Goal: Task Accomplishment & Management: Manage account settings

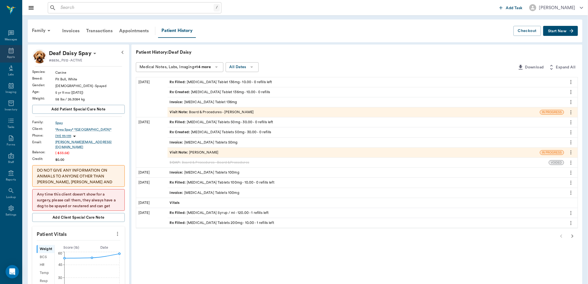
click at [15, 50] on div "Appts" at bounding box center [11, 54] width 22 height 18
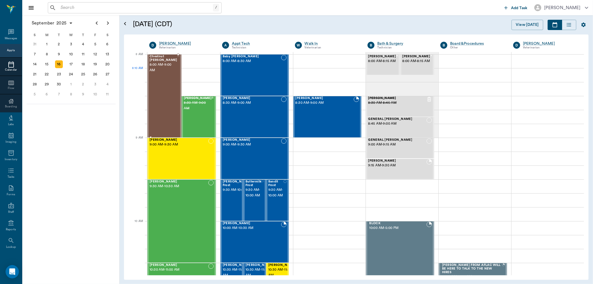
click at [161, 75] on div "Chestnut [PERSON_NAME] 8:00 AM - 9:00 AM" at bounding box center [164, 96] width 28 height 82
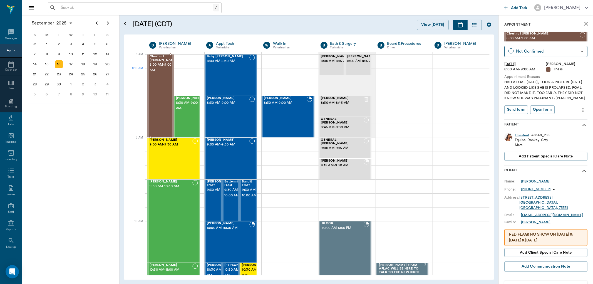
click at [157, 75] on div "Chestnut Jackson 8:00 AM - 9:00 AM" at bounding box center [164, 96] width 28 height 82
click at [241, 76] on div "Baby Corbett 8:00 AM - 8:30 AM" at bounding box center [228, 75] width 43 height 41
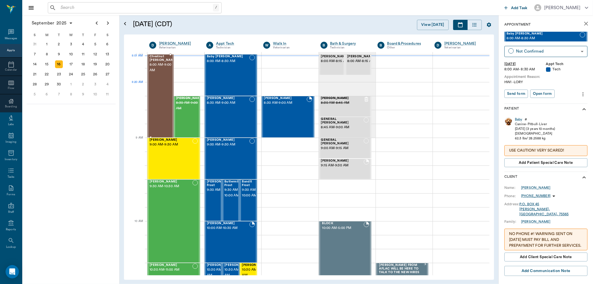
click at [161, 83] on div "Chestnut Jackson 8:00 AM - 9:00 AM" at bounding box center [164, 96] width 28 height 82
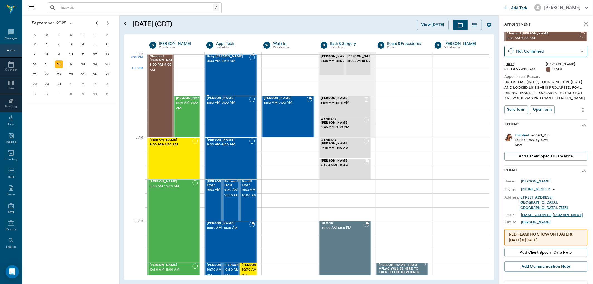
click at [225, 82] on div "Baby Corbett 8:00 AM - 8:30 AM" at bounding box center [228, 75] width 43 height 41
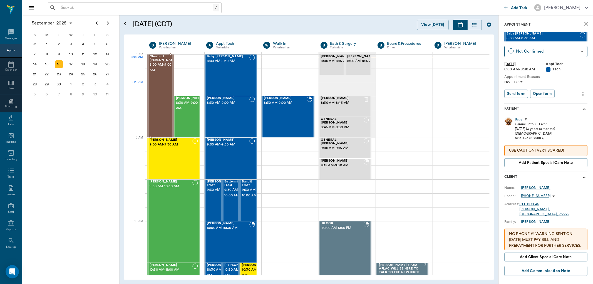
click at [162, 86] on div "Chestnut Jackson 8:00 AM - 9:00 AM" at bounding box center [164, 96] width 28 height 82
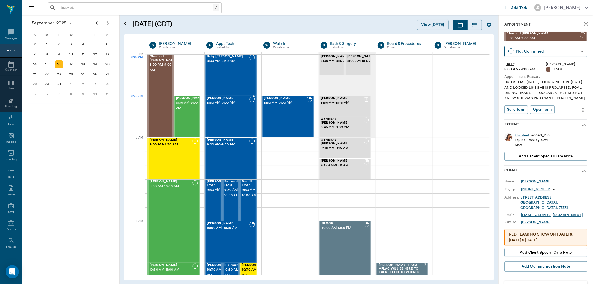
click at [234, 109] on div "Abbie Guillory 8:30 AM - 9:00 AM" at bounding box center [228, 116] width 43 height 41
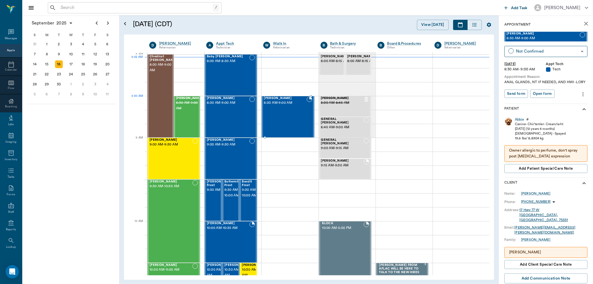
click at [265, 103] on span "8:30 AM - 9:00 AM" at bounding box center [285, 103] width 43 height 6
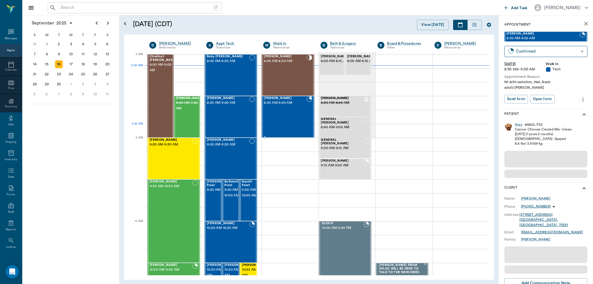
click at [282, 129] on div "Sissy Taylor 8:30 AM - 9:00 AM" at bounding box center [285, 116] width 43 height 41
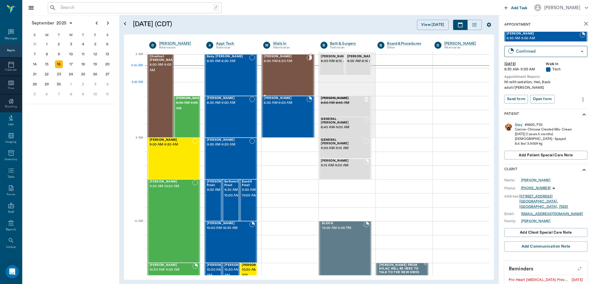
click at [290, 85] on div "Riley Mitchell 8:00 AM - 8:30 AM" at bounding box center [285, 75] width 43 height 41
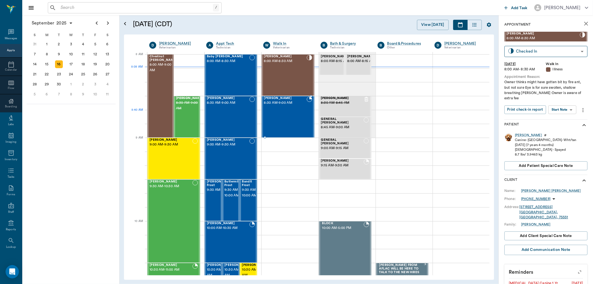
click at [282, 118] on div "Sissy Taylor 8:30 AM - 9:00 AM" at bounding box center [285, 116] width 43 height 41
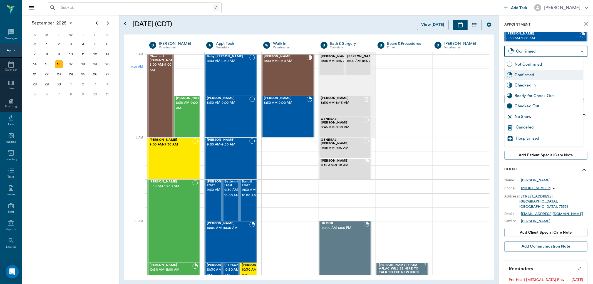
click at [543, 53] on body "/ ​ Add Task Dr. Bert Ellsworth Nectar Messages Appts Calendar Flow Boarding La…" at bounding box center [296, 142] width 593 height 284
click at [546, 88] on div "Checked In" at bounding box center [548, 85] width 66 height 6
type input "CHECKED_IN"
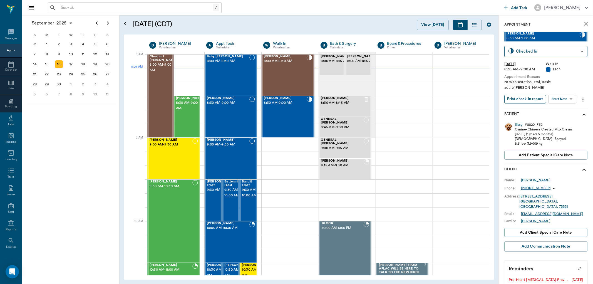
click at [531, 95] on button "Print check-in report" at bounding box center [525, 99] width 42 height 9
click at [291, 110] on div "Sissy Taylor 8:30 AM - 9:00 AM" at bounding box center [285, 116] width 43 height 41
click at [524, 95] on button "Print check-in report" at bounding box center [525, 99] width 42 height 9
drag, startPoint x: 243, startPoint y: 109, endPoint x: 451, endPoint y: 135, distance: 209.0
click at [243, 109] on div "Abbie Guillory 8:30 AM - 9:00 AM" at bounding box center [228, 116] width 43 height 41
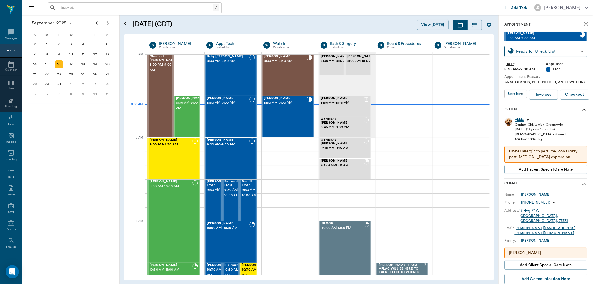
click at [520, 122] on div "Abbie" at bounding box center [519, 120] width 9 height 5
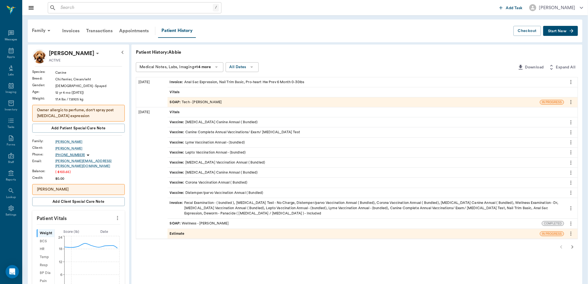
click at [248, 98] on div "SOAP : Tech - Hunter Graves" at bounding box center [354, 102] width 373 height 10
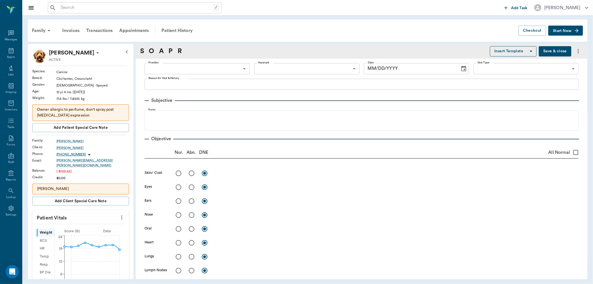
type input "682b670d8bdc6f7f8feef3db"
type input "63ec2f075fda476ae8351a4c"
type input "65d2be4f46e3a538d89b8c1a"
type textarea "ANAL GLANDS, NT IF NEEDED, AND HWI -LORY"
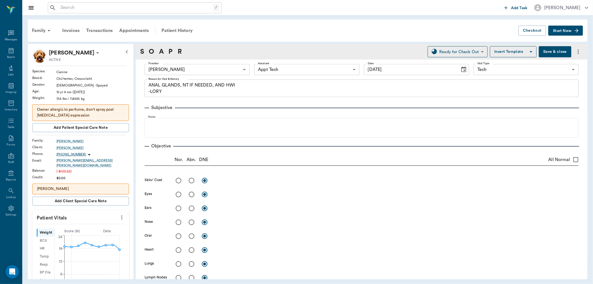
type input "[DATE]"
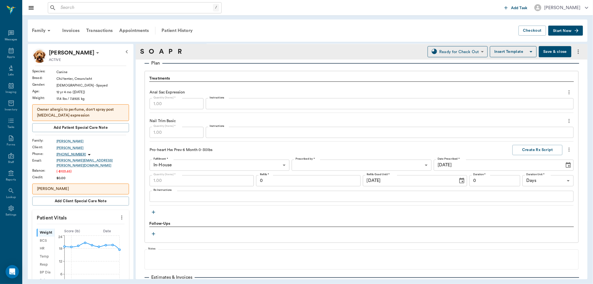
scroll to position [401, 0]
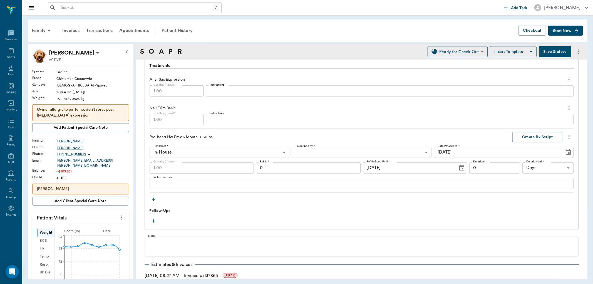
click at [232, 90] on textarea "Instructions" at bounding box center [390, 91] width 360 height 6
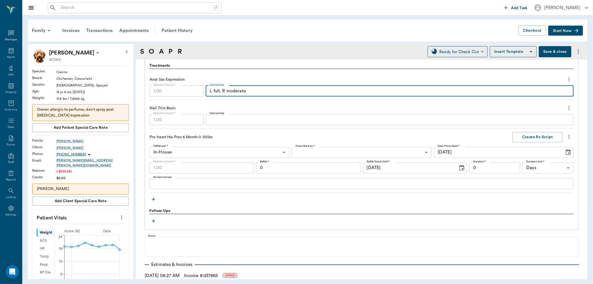
type textarea "L full, R moderate"
click at [564, 51] on button "Save & close" at bounding box center [555, 51] width 33 height 11
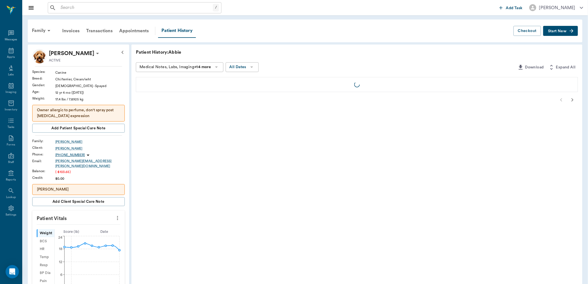
click at [13, 54] on div "Appts" at bounding box center [11, 54] width 22 height 18
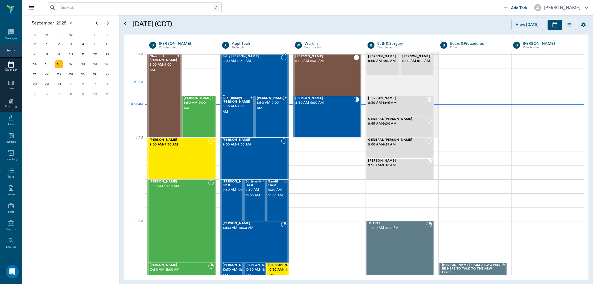
click at [262, 74] on div "Baby Corbett 8:00 AM - 8:30 AM" at bounding box center [252, 75] width 58 height 41
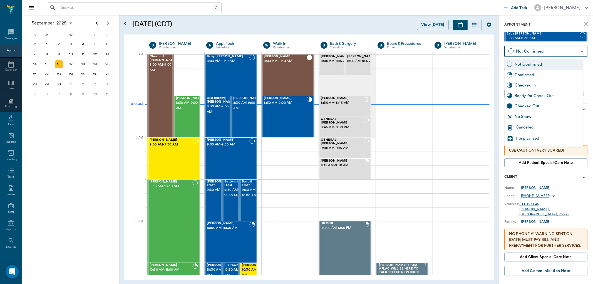
click at [546, 52] on body "/ ​ Add Task Dr. Bert Ellsworth Nectar Messages Appts Calendar Flow Boarding La…" at bounding box center [296, 142] width 593 height 284
click at [544, 113] on div "No Show" at bounding box center [544, 116] width 78 height 11
type input "NO_SHOW"
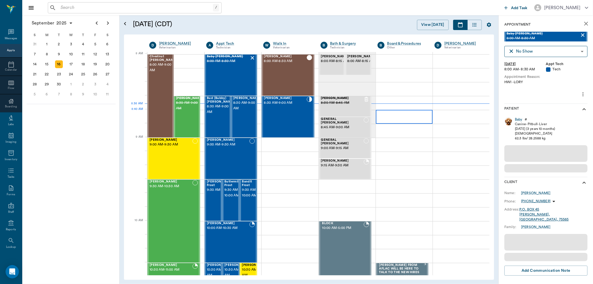
scroll to position [1, 0]
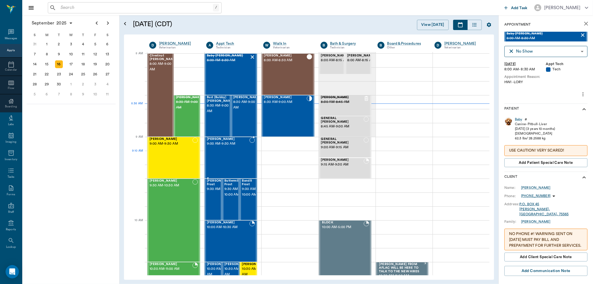
click at [247, 159] on div "Dezarea Brewer 9:00 AM - 9:30 AM" at bounding box center [228, 157] width 43 height 41
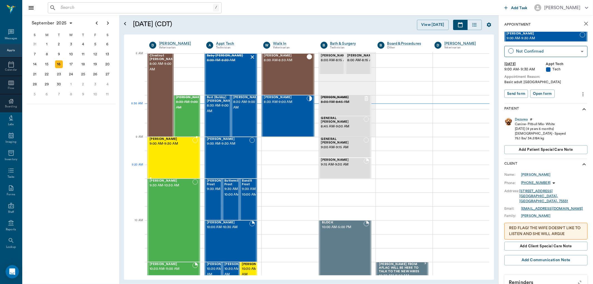
click at [182, 169] on div "Tater Hayden 9:00 AM - 9:30 AM" at bounding box center [171, 157] width 43 height 41
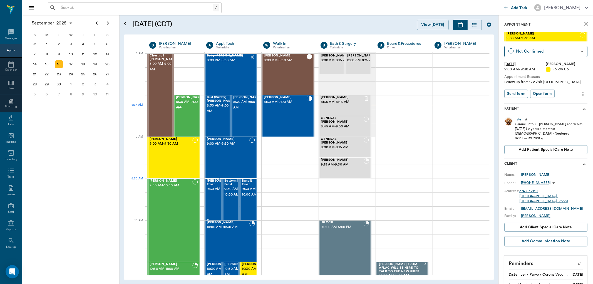
click at [215, 191] on span "9:30 AM - 10:00 AM" at bounding box center [228, 189] width 43 height 6
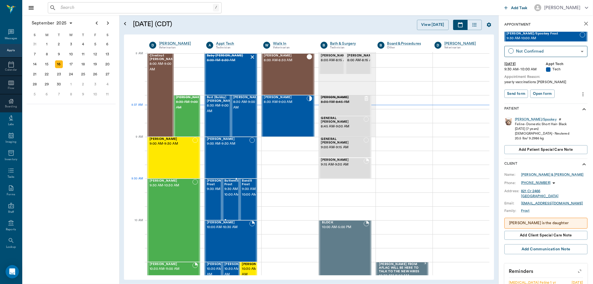
click at [232, 191] on span "9:30 AM - 10:00 AM" at bounding box center [232, 191] width 16 height 11
click at [249, 191] on span "9:30 AM - 10:00 AM" at bounding box center [249, 191] width 15 height 11
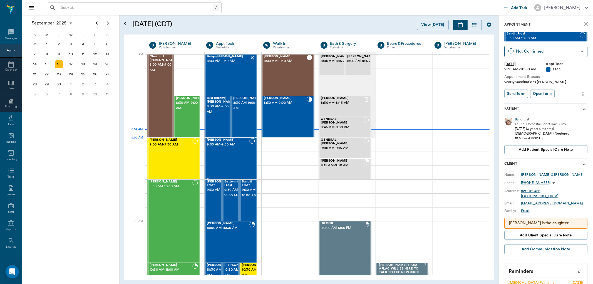
click at [227, 152] on div "[PERSON_NAME] 9:00 AM - 9:30 AM" at bounding box center [228, 158] width 43 height 41
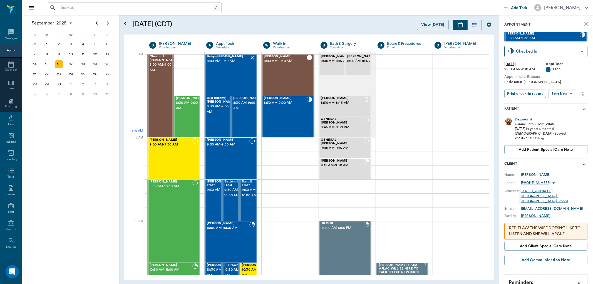
click at [520, 118] on div "Dezarea" at bounding box center [521, 119] width 13 height 5
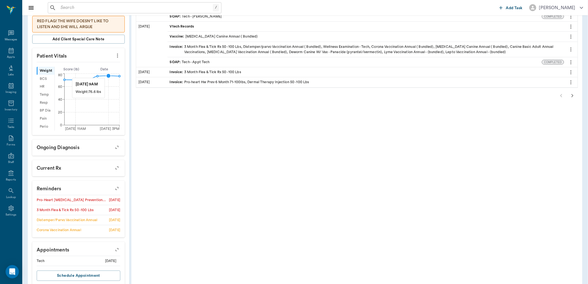
scroll to position [154, 0]
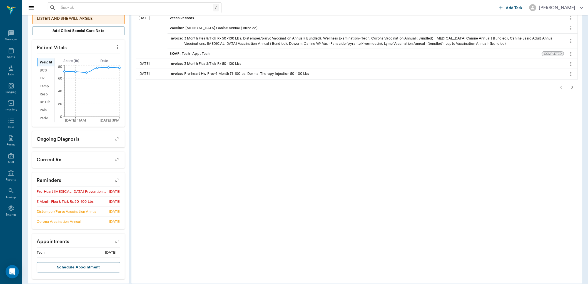
click at [114, 180] on icon "button" at bounding box center [117, 180] width 8 height 8
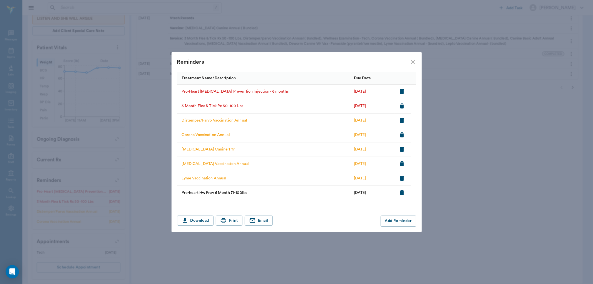
click at [401, 90] on icon "button" at bounding box center [402, 91] width 7 height 7
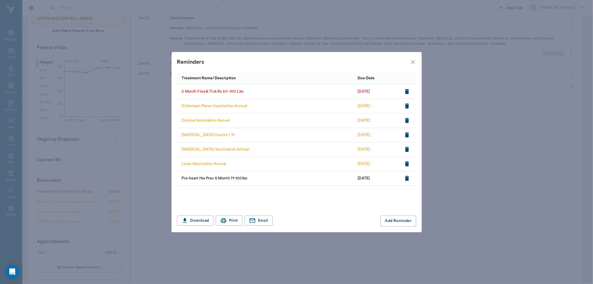
click at [412, 60] on icon "close" at bounding box center [413, 62] width 4 height 4
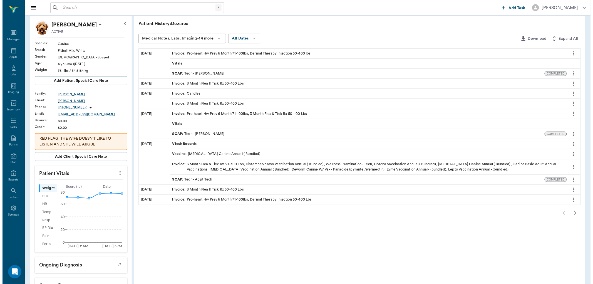
scroll to position [0, 0]
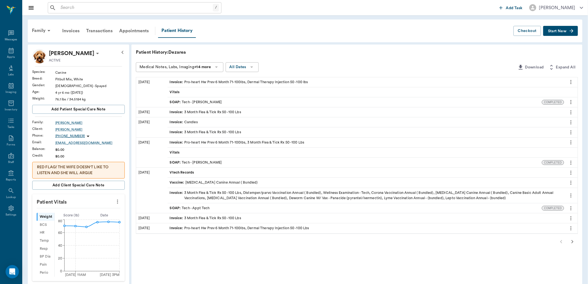
click at [560, 34] on button "Start New" at bounding box center [561, 31] width 35 height 10
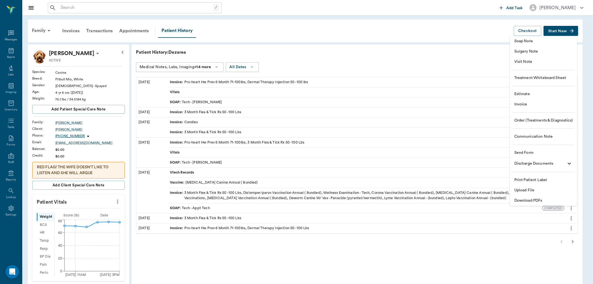
click at [351, 28] on div at bounding box center [296, 142] width 593 height 284
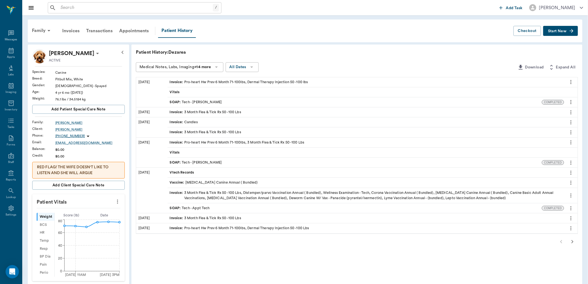
click at [557, 31] on span "Start New" at bounding box center [557, 31] width 19 height 0
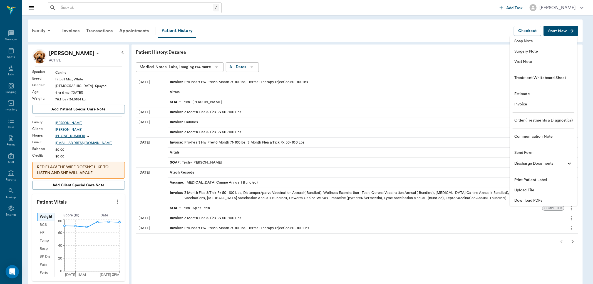
click at [8, 50] on div at bounding box center [296, 142] width 593 height 284
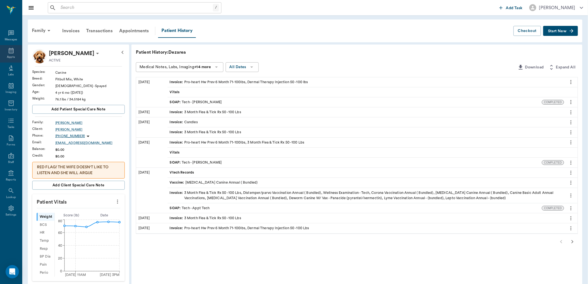
click at [13, 53] on icon at bounding box center [11, 51] width 5 height 6
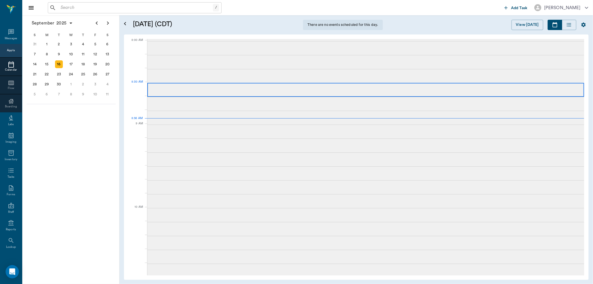
scroll to position [1, 0]
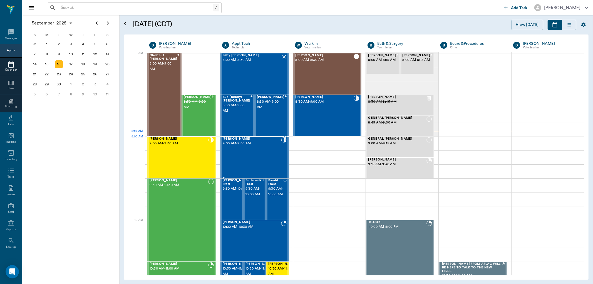
drag, startPoint x: 242, startPoint y: 142, endPoint x: 266, endPoint y: 146, distance: 23.9
click at [242, 142] on span "9:00 AM - 9:30 AM" at bounding box center [252, 144] width 58 height 6
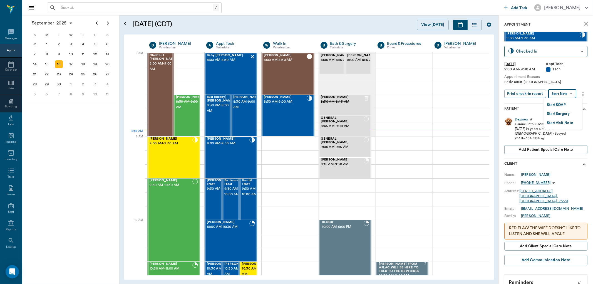
click at [560, 95] on body "/ ​ Add Task Dr. Bert Ellsworth Nectar Messages Appts Calendar Flow Boarding La…" at bounding box center [296, 142] width 593 height 284
click at [557, 102] on button "Start SOAP" at bounding box center [556, 105] width 19 height 6
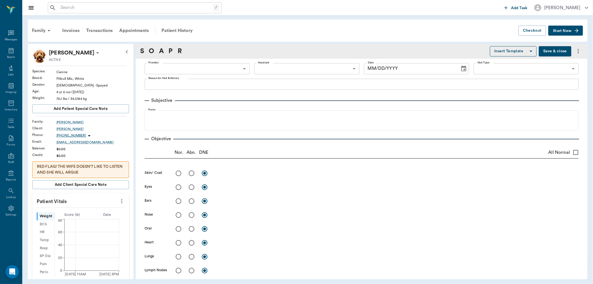
click at [119, 200] on icon "more" at bounding box center [122, 201] width 6 height 7
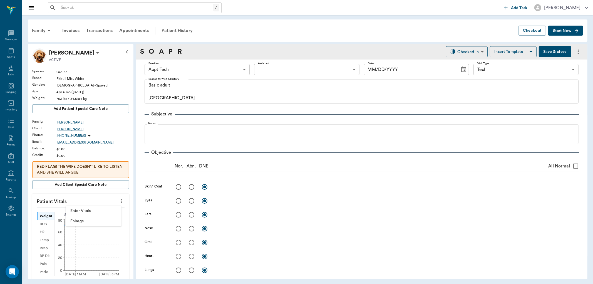
type input "63ec2f075fda476ae8351a4c"
type input "65d2be4f46e3a538d89b8c1a"
type textarea "Basic adult Caryn"
type input "[DATE]"
click at [96, 209] on span "Enter Vitals" at bounding box center [93, 211] width 47 height 6
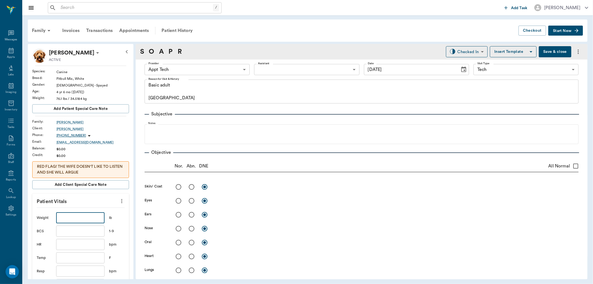
click at [80, 217] on input "text" at bounding box center [80, 217] width 48 height 11
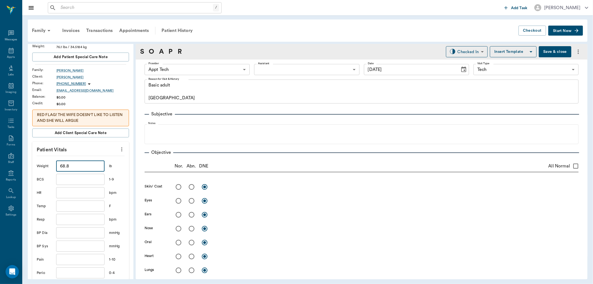
scroll to position [93, 0]
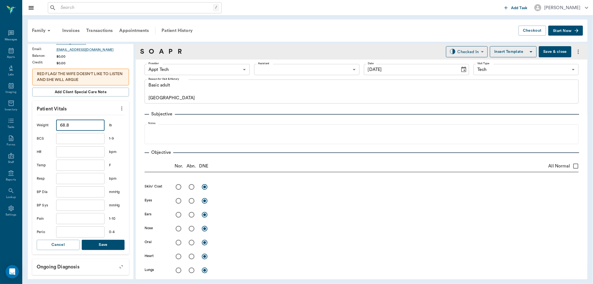
type input "68.8"
click at [118, 241] on button "Save" at bounding box center [103, 245] width 43 height 10
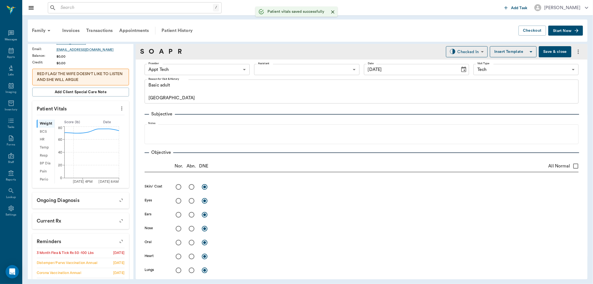
click at [209, 73] on body "/ ​ Add Task Dr. Bert Ellsworth Nectar Messages Appts Labs Imaging Inventory Ta…" at bounding box center [296, 142] width 593 height 284
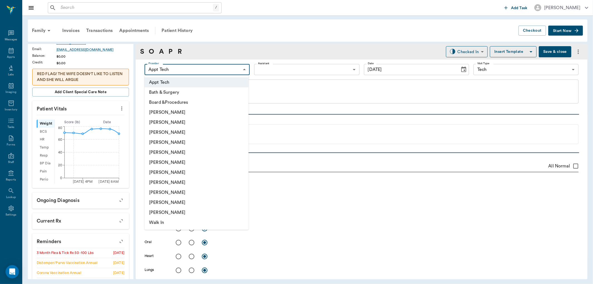
click at [175, 184] on li "[PERSON_NAME]" at bounding box center [197, 182] width 104 height 10
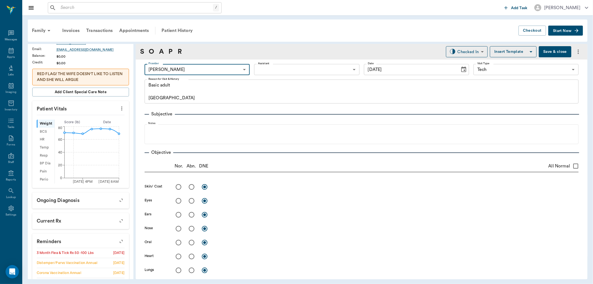
type input "63ec2e7e52e12b0ba117b124"
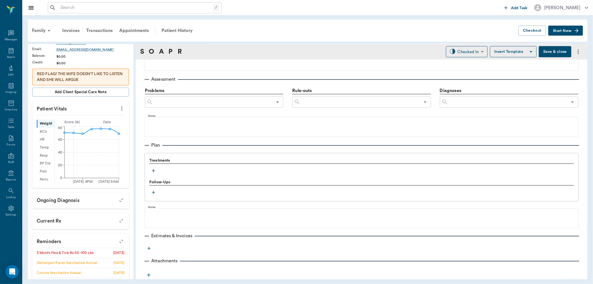
scroll to position [313, 0]
click at [151, 170] on icon "button" at bounding box center [154, 171] width 6 height 6
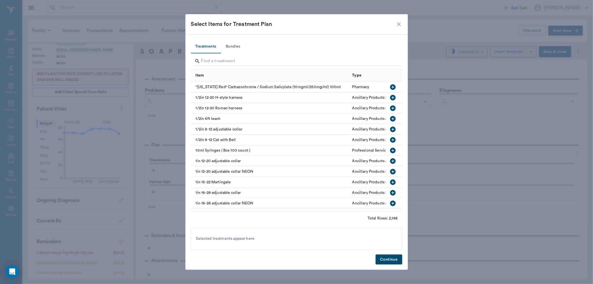
click at [234, 43] on button "Bundles" at bounding box center [233, 46] width 25 height 13
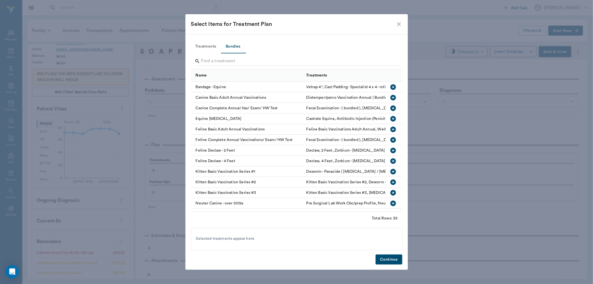
click at [390, 96] on icon "button" at bounding box center [393, 98] width 6 height 6
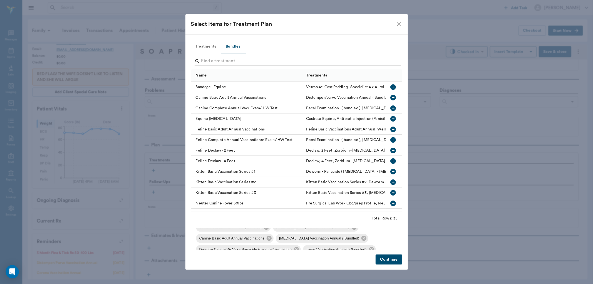
scroll to position [10, 0]
click at [389, 257] on button "Continue" at bounding box center [389, 259] width 26 height 10
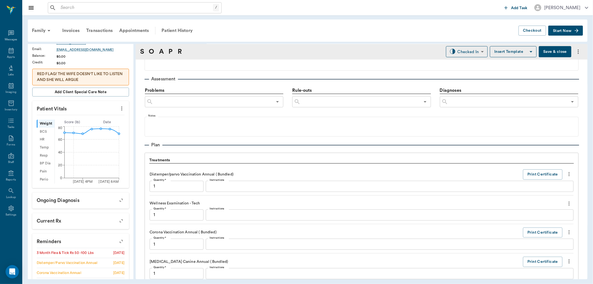
scroll to position [579, 0]
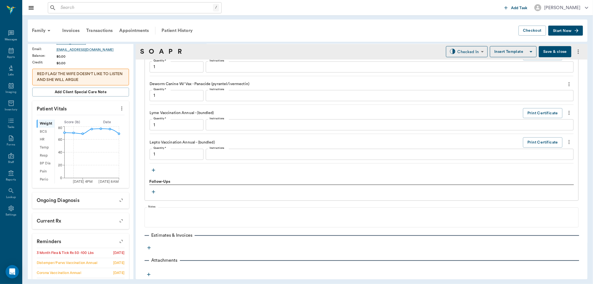
type input "1.00"
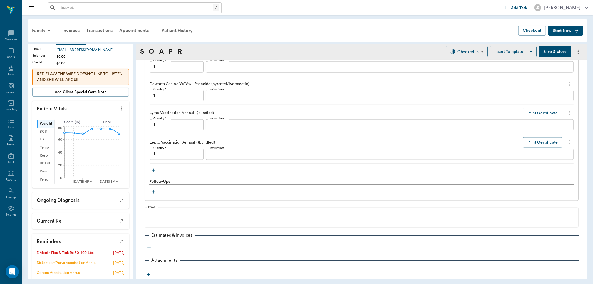
type input "1.00"
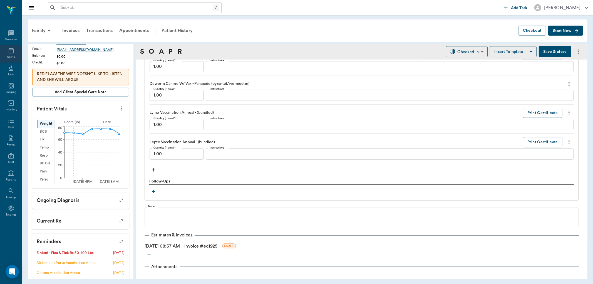
click at [9, 50] on icon at bounding box center [11, 51] width 5 height 6
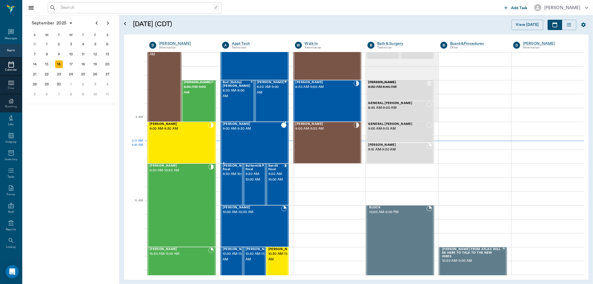
scroll to position [31, 0]
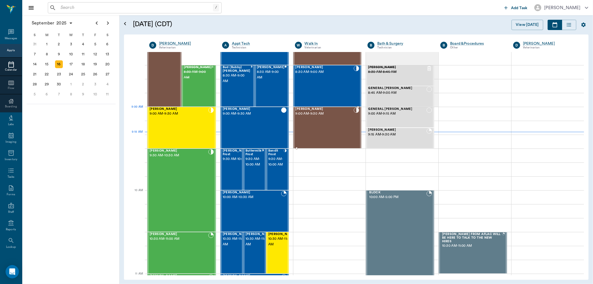
click at [317, 117] on div "[PERSON_NAME] 9:00 AM - 9:30 AM" at bounding box center [325, 127] width 58 height 41
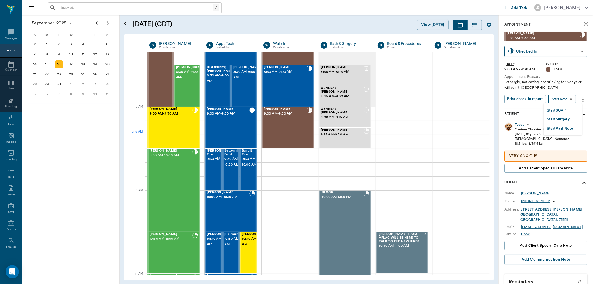
click at [557, 100] on body "/ ​ Add Task Dr. Bert Ellsworth Nectar Messages Appts Calendar Flow Boarding La…" at bounding box center [296, 142] width 593 height 284
click at [558, 110] on button "Start SOAP" at bounding box center [556, 110] width 19 height 6
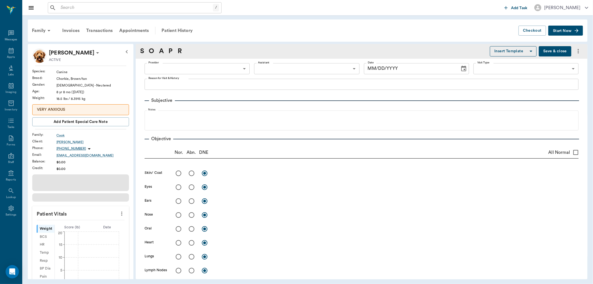
type input "63ee68728bdb516679580557"
type input "65d2be4f46e3a538d89b8c15"
type textarea "Lethargic, not eating, not drinking for 3 days or will vomit [GEOGRAPHIC_DATA]"
type input "[DATE]"
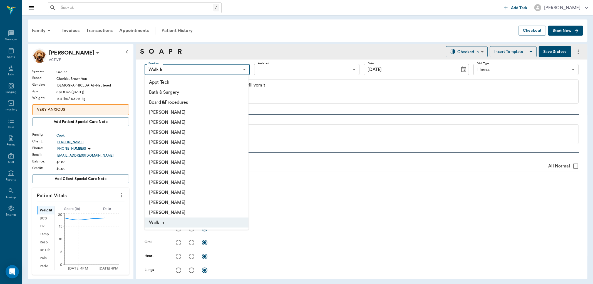
click at [190, 68] on body "/ ​ Add Task Dr. Bert Ellsworth Nectar Messages Appts Labs Imaging Inventory Ta…" at bounding box center [296, 142] width 593 height 284
drag, startPoint x: 174, startPoint y: 143, endPoint x: 184, endPoint y: 140, distance: 10.7
click at [174, 143] on li "[PERSON_NAME]" at bounding box center [197, 142] width 104 height 10
type input "63ec2f075fda476ae8351a4d"
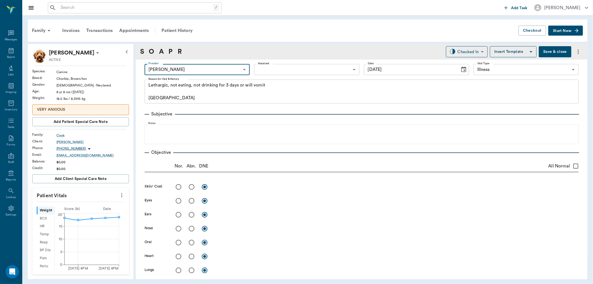
click at [282, 70] on body "/ ​ Add Task Dr. Bert Ellsworth Nectar Messages Appts Labs Imaging Inventory Ta…" at bounding box center [296, 142] width 593 height 284
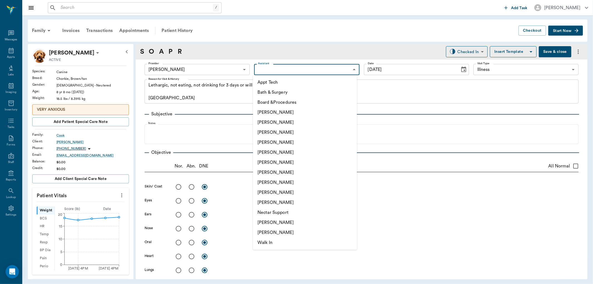
click at [271, 182] on li "[PERSON_NAME]" at bounding box center [305, 182] width 104 height 10
type input "63ec2e7e52e12b0ba117b124"
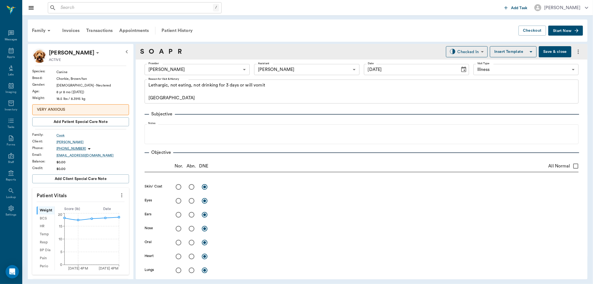
click at [119, 195] on icon "more" at bounding box center [122, 195] width 6 height 7
click at [96, 203] on span "Enter Vitals" at bounding box center [93, 205] width 47 height 6
click at [77, 211] on input "text" at bounding box center [80, 211] width 48 height 11
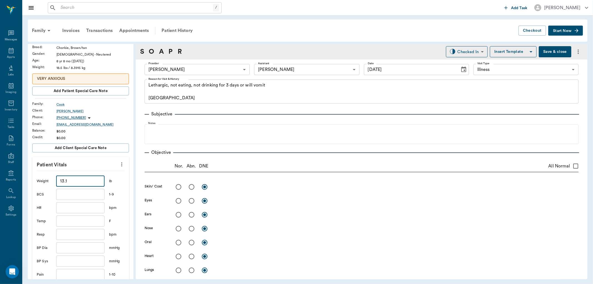
type input "13.1"
click at [73, 218] on input "text" at bounding box center [80, 220] width 48 height 11
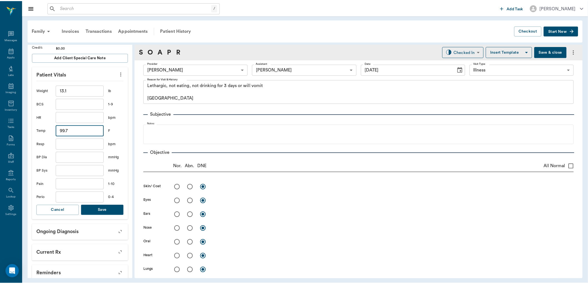
scroll to position [123, 0]
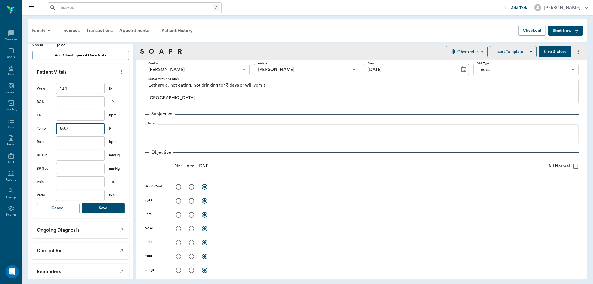
type input "99.7"
click at [106, 207] on button "Save" at bounding box center [103, 208] width 43 height 10
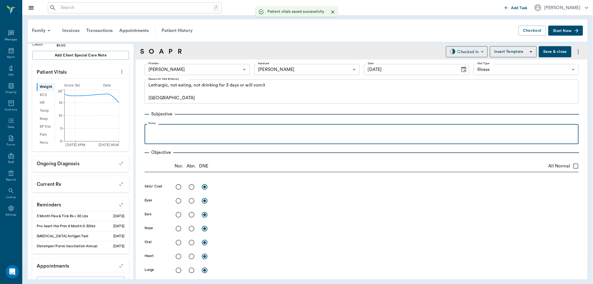
click at [168, 132] on p at bounding box center [361, 130] width 428 height 7
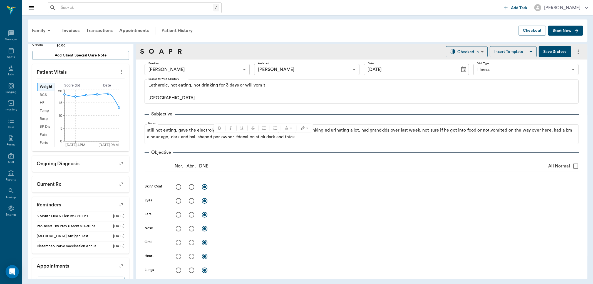
drag, startPoint x: 262, startPoint y: 137, endPoint x: 318, endPoint y: 201, distance: 85.5
click at [324, 207] on div "Skin/ Coat x Eyes x Ears x Nose x Oral x Heart x Lungs x Lymph Nodes x Abdomen …" at bounding box center [362, 271] width 434 height 181
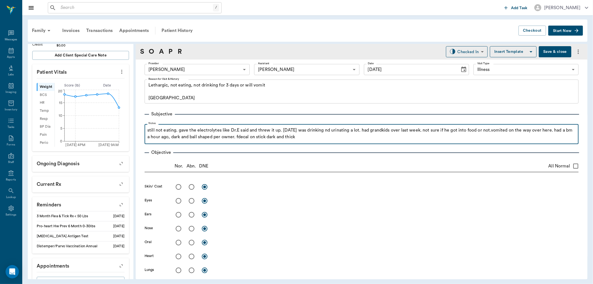
click at [260, 137] on p "still not eating. gave the electrolytes like Dr.E said and threw it up. 3 weeks…" at bounding box center [361, 133] width 428 height 13
click at [318, 140] on div "still not eating. gave the electrolytes like Dr.E said and threw it up. 3 weeks…" at bounding box center [361, 134] width 428 height 14
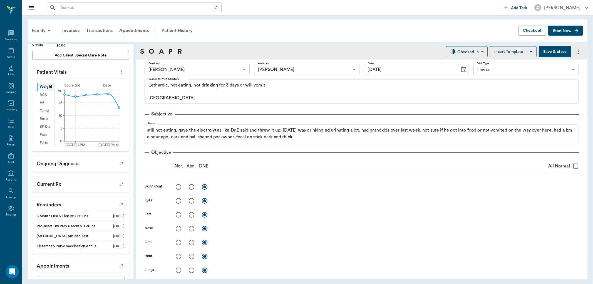
click at [541, 54] on button "Save & close" at bounding box center [555, 51] width 33 height 11
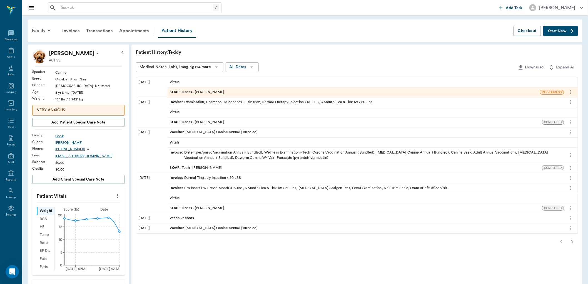
click at [175, 90] on span "SOAP :" at bounding box center [176, 92] width 12 height 5
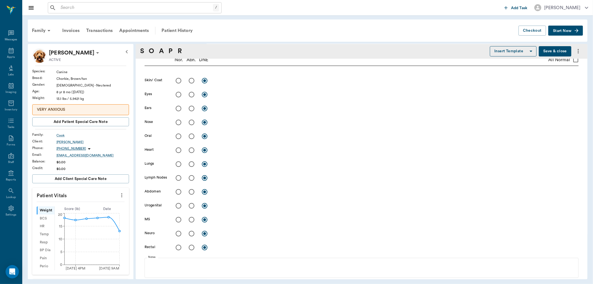
type input "63ec2f075fda476ae8351a4d"
type input "63ec2e7e52e12b0ba117b124"
type input "65d2be4f46e3a538d89b8c15"
type textarea "Lethargic, not eating, not drinking for 3 days or will vomit [GEOGRAPHIC_DATA]"
type input "[DATE]"
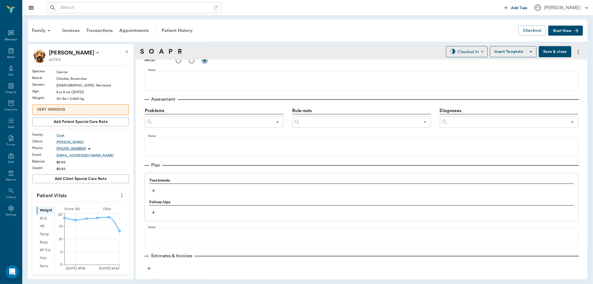
scroll to position [313, 0]
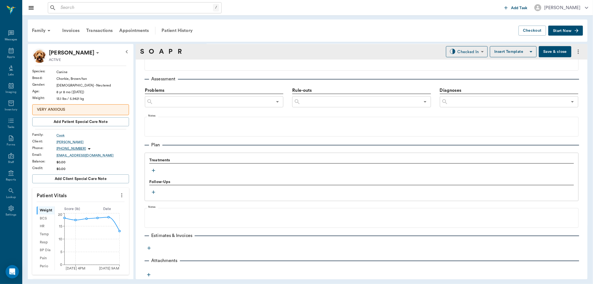
click at [153, 168] on icon "button" at bounding box center [154, 171] width 6 height 6
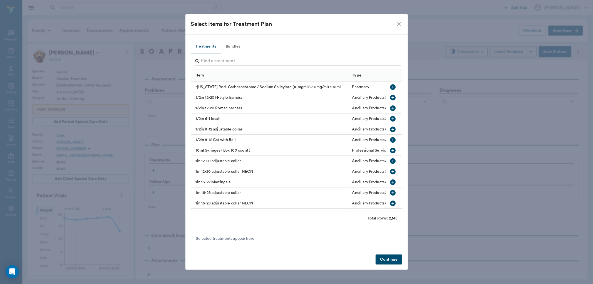
drag, startPoint x: 209, startPoint y: 57, endPoint x: 212, endPoint y: 53, distance: 4.6
click at [210, 57] on input "Search" at bounding box center [297, 61] width 192 height 9
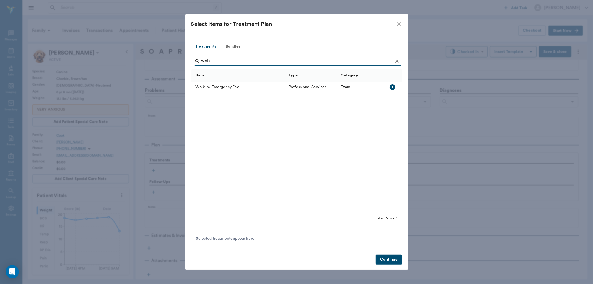
type input "walk"
click at [392, 84] on icon "button" at bounding box center [393, 87] width 6 height 6
click at [386, 261] on button "Continue" at bounding box center [389, 259] width 26 height 10
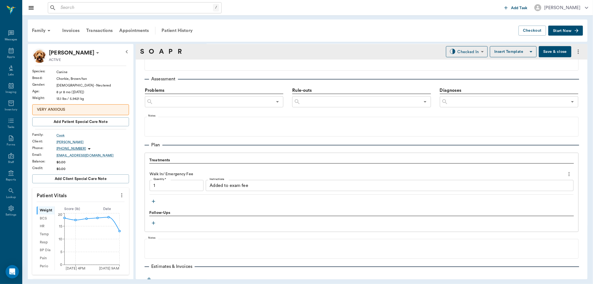
type input "1.00"
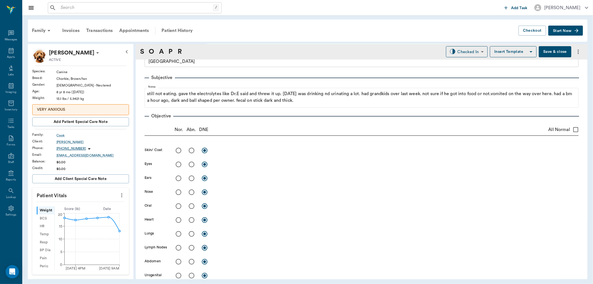
scroll to position [0, 0]
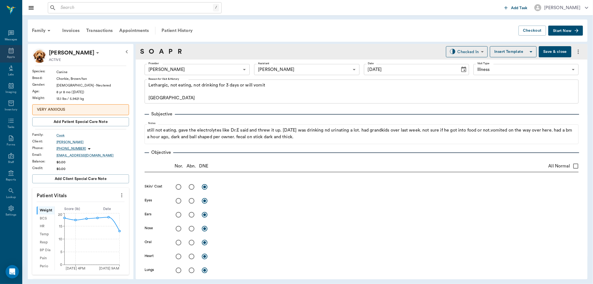
click at [4, 52] on div "Appts" at bounding box center [11, 54] width 22 height 18
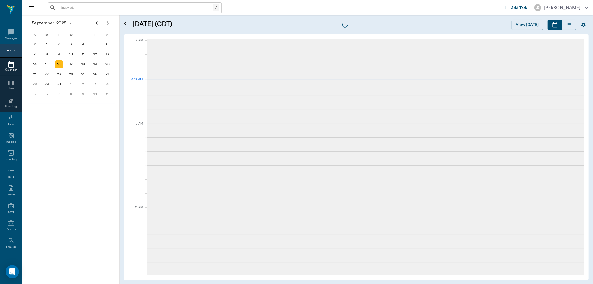
scroll to position [84, 0]
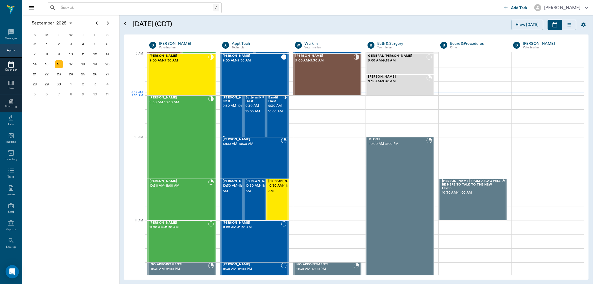
click at [234, 106] on span "9:30 AM - 10:00 AM" at bounding box center [244, 106] width 43 height 6
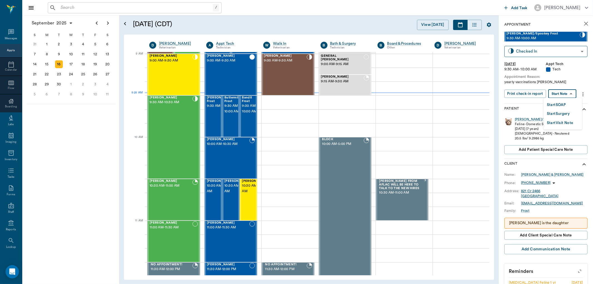
click at [569, 95] on body "/ ​ Add Task Dr. Bert Ellsworth Nectar Messages Appts Calendar Flow Boarding La…" at bounding box center [296, 142] width 593 height 284
click at [561, 104] on button "Start SOAP" at bounding box center [556, 105] width 19 height 6
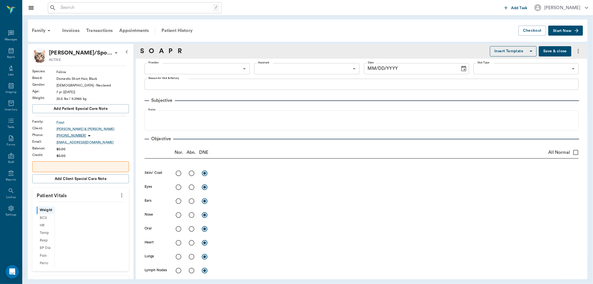
type input "63ec2f075fda476ae8351a4c"
type input "65d2be4f46e3a538d89b8c1a"
type textarea "yearly vaccinations Christy"
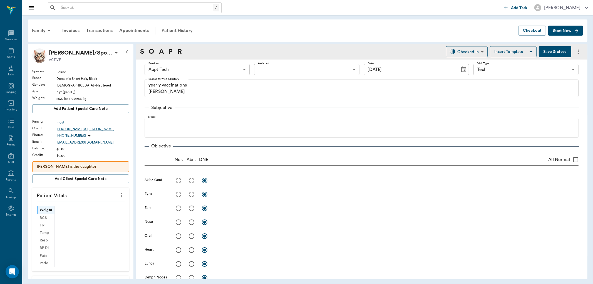
type input "[DATE]"
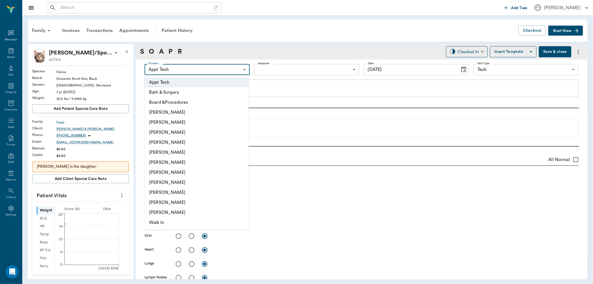
click at [193, 68] on body "/ ​ Add Task Dr. Bert Ellsworth Nectar Messages Appts Labs Imaging Inventory Ta…" at bounding box center [296, 142] width 593 height 284
click at [158, 181] on li "[PERSON_NAME]" at bounding box center [197, 182] width 104 height 10
type input "63ec2e7e52e12b0ba117b124"
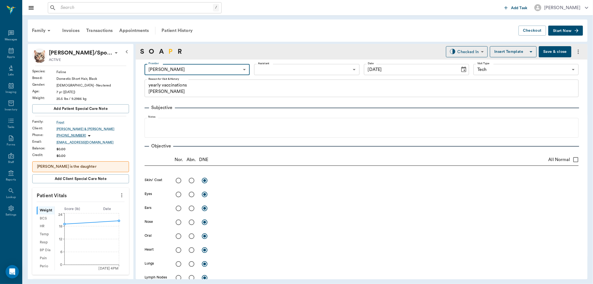
click at [171, 52] on link "P" at bounding box center [170, 52] width 4 height 10
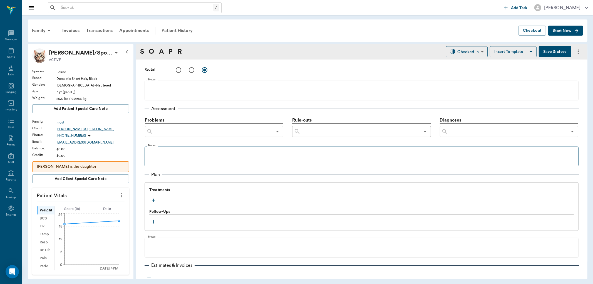
scroll to position [307, 0]
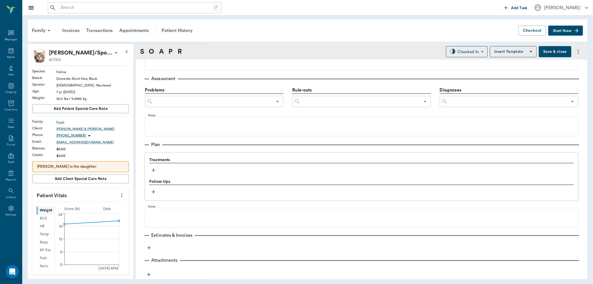
click at [154, 171] on icon "button" at bounding box center [154, 170] width 6 height 6
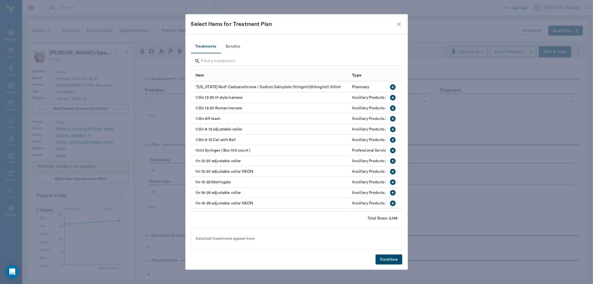
click at [232, 47] on button "Bundles" at bounding box center [233, 46] width 25 height 13
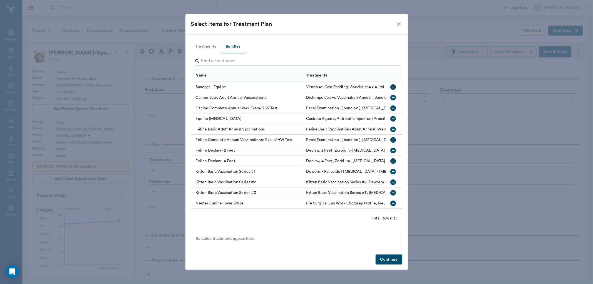
click at [390, 129] on icon "button" at bounding box center [393, 129] width 6 height 6
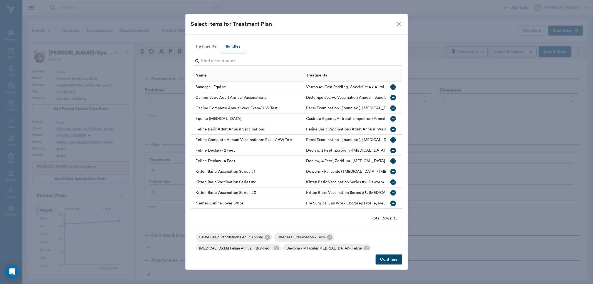
click at [395, 260] on button "Continue" at bounding box center [389, 259] width 26 height 10
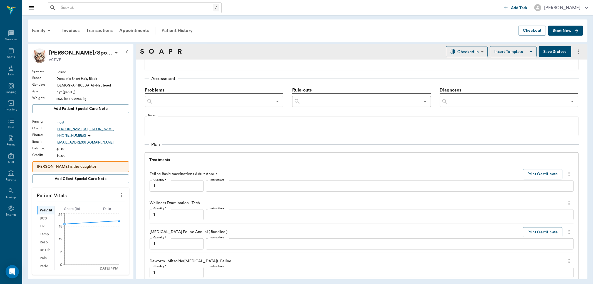
scroll to position [484, 0]
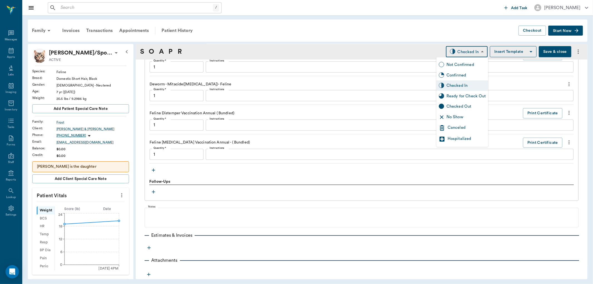
click at [469, 54] on body "/ ​ Add Task Dr. Bert Ellsworth Nectar Messages Appts Labs Imaging Inventory Ta…" at bounding box center [296, 142] width 593 height 284
type input "1.00"
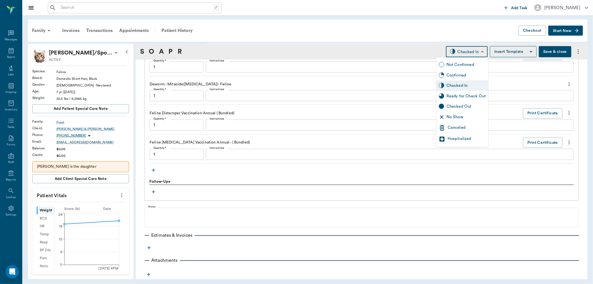
type input "1.00"
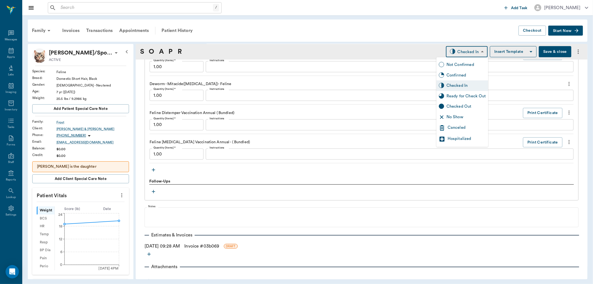
click at [448, 95] on div "Ready for Check Out" at bounding box center [465, 96] width 39 height 6
type input "READY_TO_CHECKOUT"
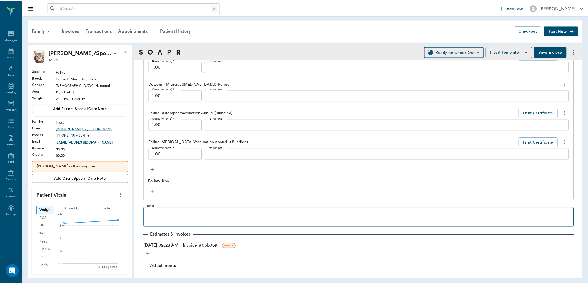
scroll to position [491, 0]
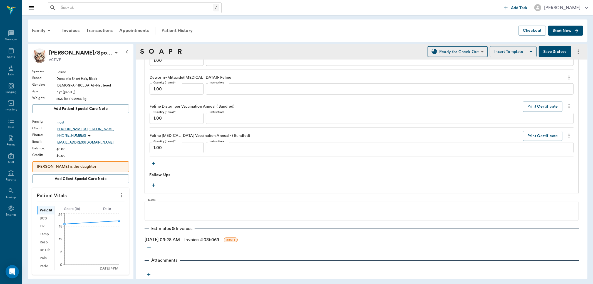
click at [217, 239] on link "Invoice # 03b069" at bounding box center [201, 239] width 35 height 7
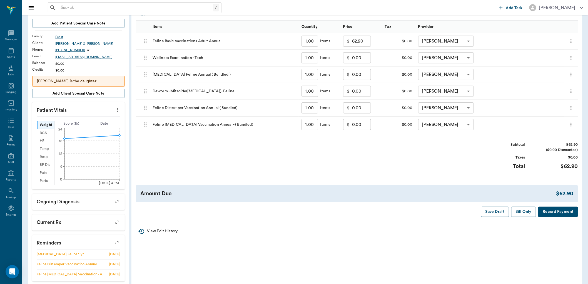
scroll to position [93, 0]
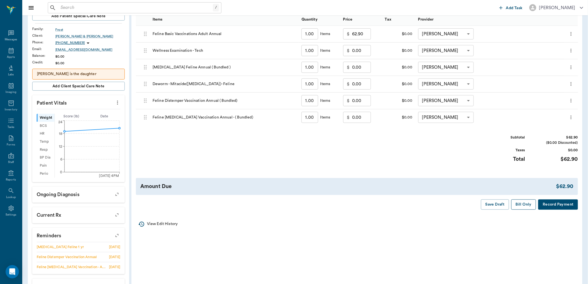
click at [517, 205] on button "Bill Only" at bounding box center [524, 204] width 25 height 10
click at [12, 52] on icon at bounding box center [11, 51] width 5 height 6
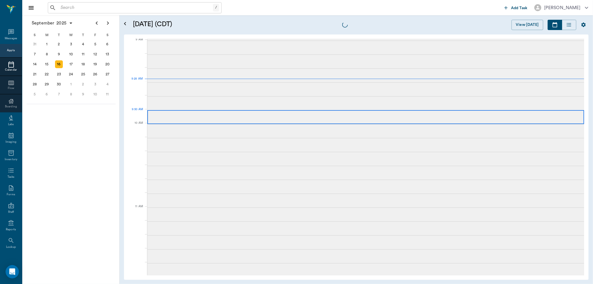
scroll to position [85, 0]
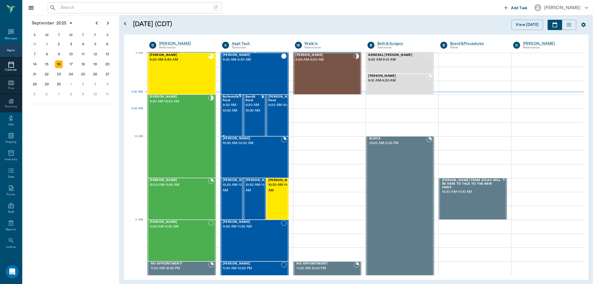
click at [229, 111] on span "9:30 AM - 10:00 AM" at bounding box center [231, 107] width 16 height 11
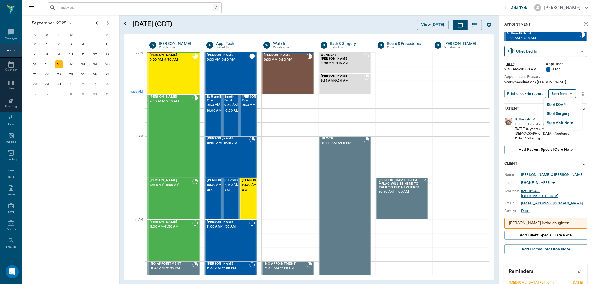
click at [565, 94] on body "/ ​ Add Task Dr. Bert Ellsworth Nectar Messages Appts Calendar Flow Boarding La…" at bounding box center [296, 142] width 593 height 284
click at [553, 102] on button "Start SOAP" at bounding box center [556, 105] width 19 height 6
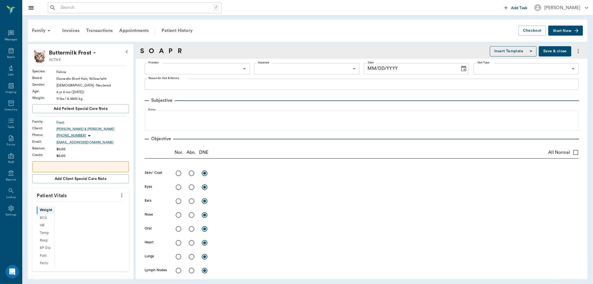
type input "63ec2f075fda476ae8351a4c"
type input "65d2be4f46e3a538d89b8c1a"
type textarea "yearly vaccinations Christy"
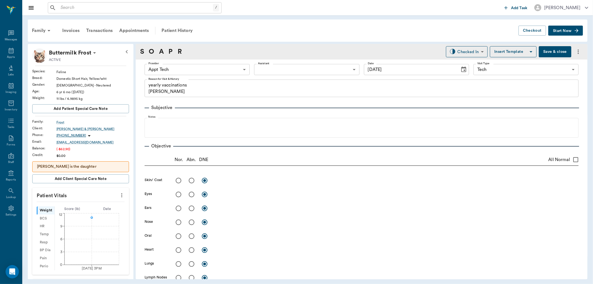
type input "[DATE]"
click at [202, 68] on body "/ ​ Add Task Dr. Bert Ellsworth Nectar Messages Appts Labs Imaging Inventory Ta…" at bounding box center [296, 142] width 593 height 284
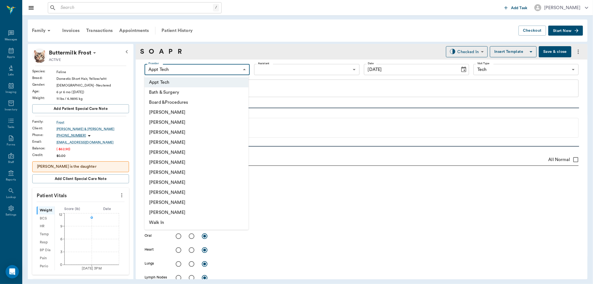
click at [172, 181] on li "[PERSON_NAME]" at bounding box center [197, 182] width 104 height 10
type input "63ec2e7e52e12b0ba117b124"
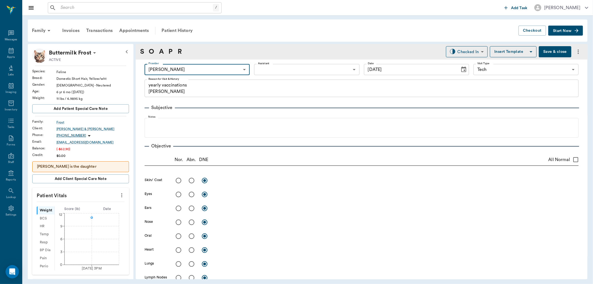
click at [167, 49] on div "S O A P R" at bounding box center [161, 52] width 42 height 10
click at [170, 51] on link "P" at bounding box center [170, 52] width 4 height 10
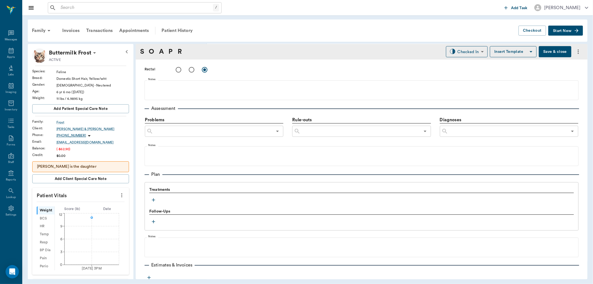
scroll to position [307, 0]
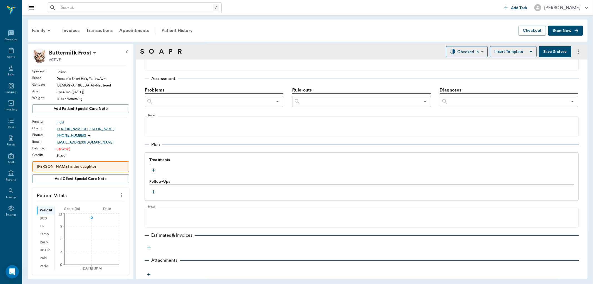
click at [154, 169] on icon "button" at bounding box center [154, 170] width 6 height 6
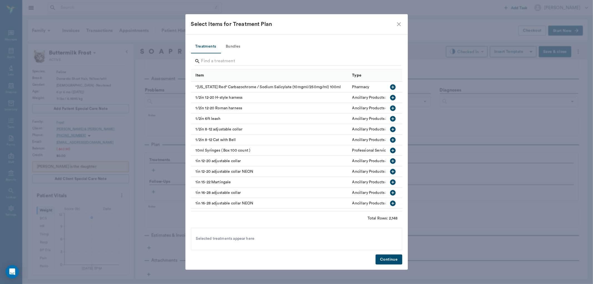
click at [232, 46] on button "Bundles" at bounding box center [233, 46] width 25 height 13
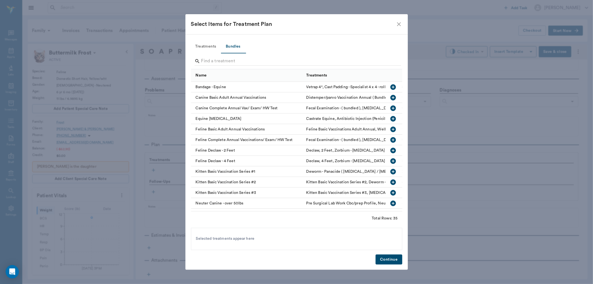
click at [390, 128] on icon "button" at bounding box center [393, 129] width 6 height 6
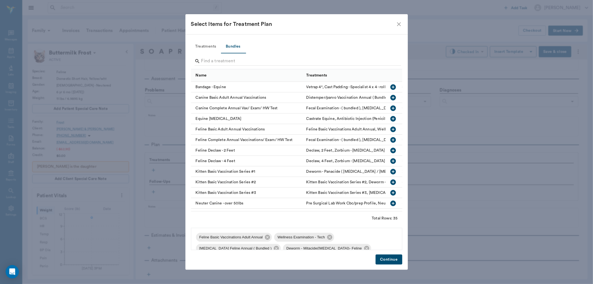
click at [389, 259] on button "Continue" at bounding box center [389, 259] width 26 height 10
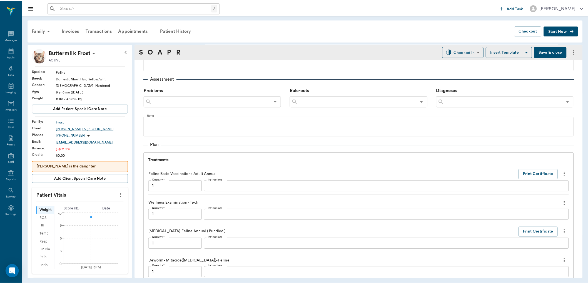
scroll to position [484, 0]
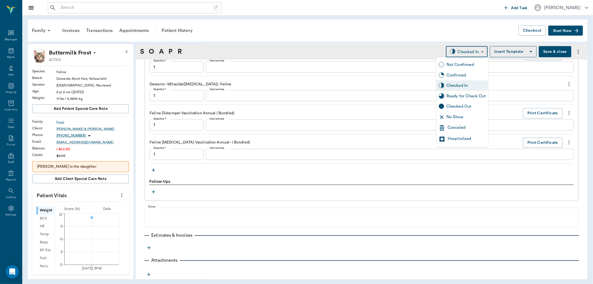
click at [466, 55] on body "/ ​ Add Task Dr. Bert Ellsworth Nectar Messages Appts Labs Imaging Inventory Ta…" at bounding box center [296, 142] width 593 height 284
type input "1.00"
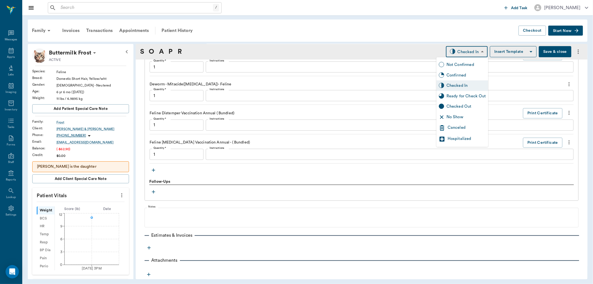
type input "1.00"
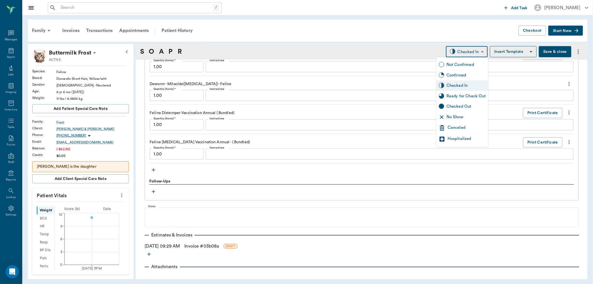
click at [451, 96] on div "Ready for Check Out" at bounding box center [465, 96] width 39 height 6
type input "READY_TO_CHECKOUT"
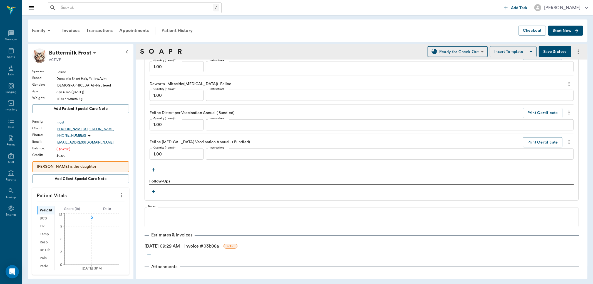
click at [207, 246] on link "Invoice # 03b08a" at bounding box center [201, 246] width 34 height 7
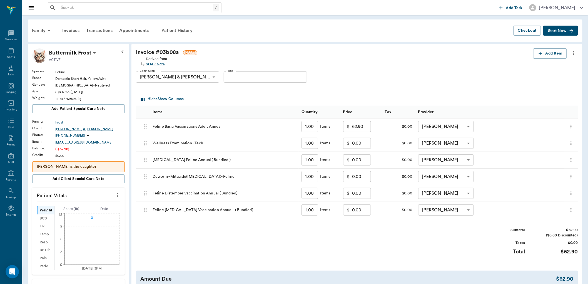
scroll to position [62, 0]
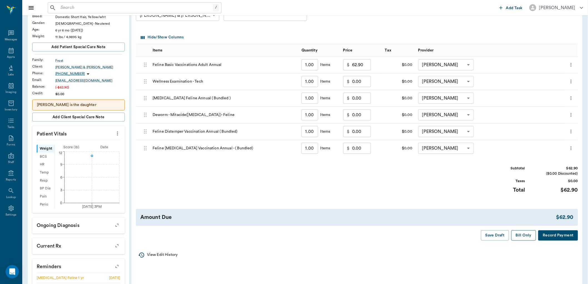
click at [517, 234] on button "Bill Only" at bounding box center [524, 235] width 25 height 10
click at [11, 52] on icon at bounding box center [11, 50] width 7 height 7
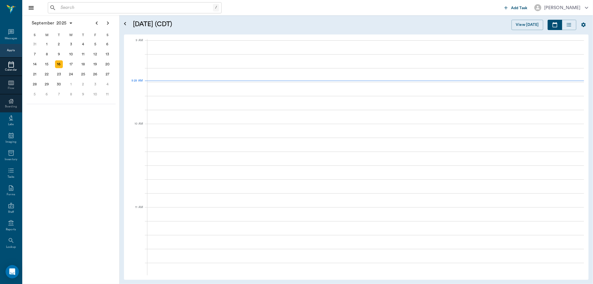
scroll to position [84, 0]
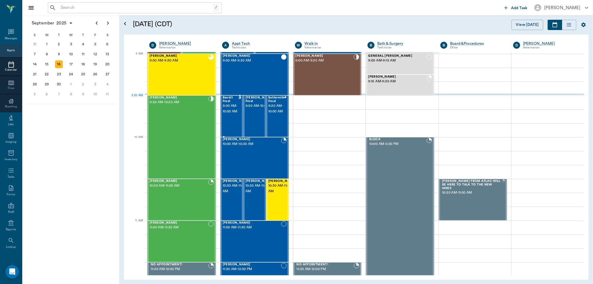
click at [230, 107] on span "9:30 AM - 10:00 AM" at bounding box center [231, 108] width 16 height 11
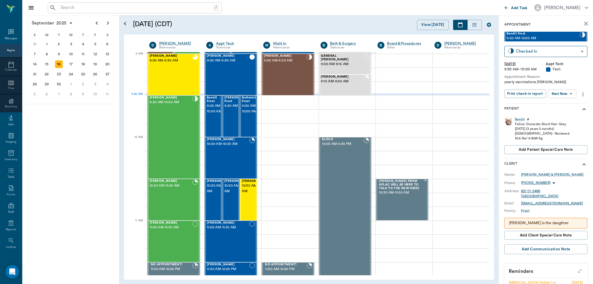
click at [569, 95] on body "/ ​ Add Task Dr. Bert Ellsworth Nectar Messages Appts Calendar Flow Boarding La…" at bounding box center [296, 142] width 593 height 284
click at [560, 115] on button "Start Surgery" at bounding box center [558, 114] width 23 height 6
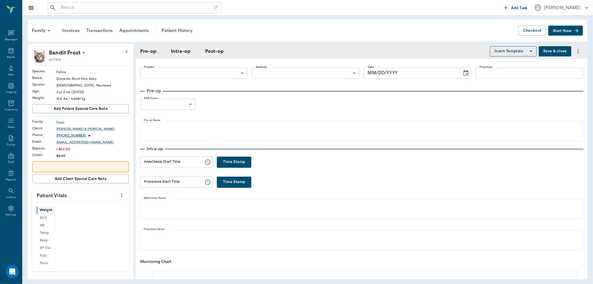
type input "63ec2f075fda476ae8351a4c"
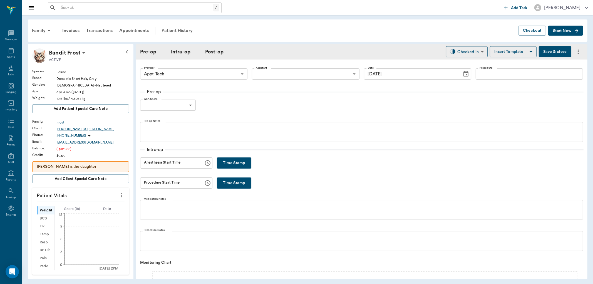
type input "[DATE]"
click at [179, 30] on div "Patient History" at bounding box center [177, 30] width 38 height 13
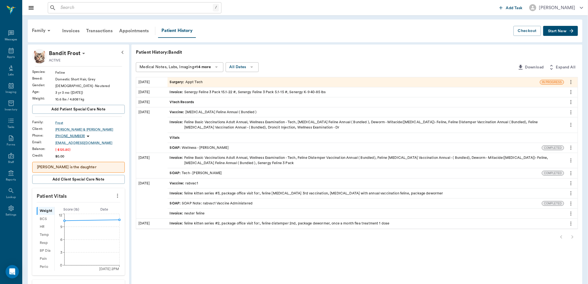
click at [571, 81] on icon "more" at bounding box center [571, 82] width 6 height 7
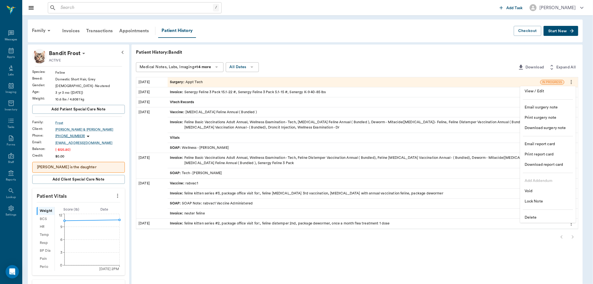
click at [529, 216] on span "Delete" at bounding box center [548, 218] width 47 height 6
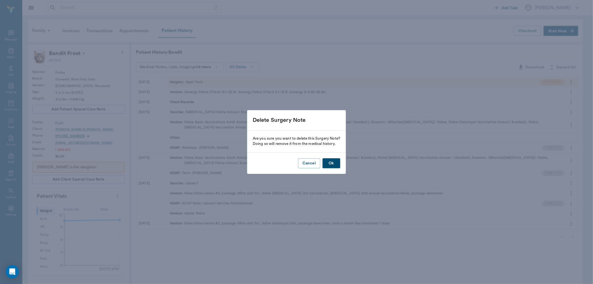
click at [330, 161] on button "Ok" at bounding box center [331, 163] width 18 height 10
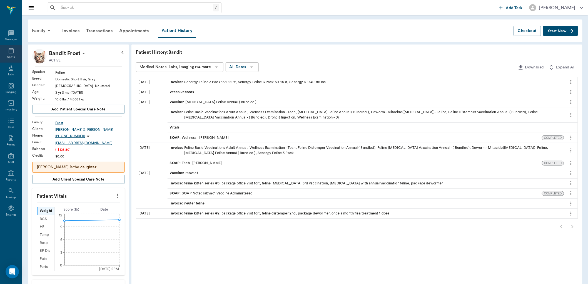
click at [9, 54] on div "Appts" at bounding box center [11, 54] width 22 height 18
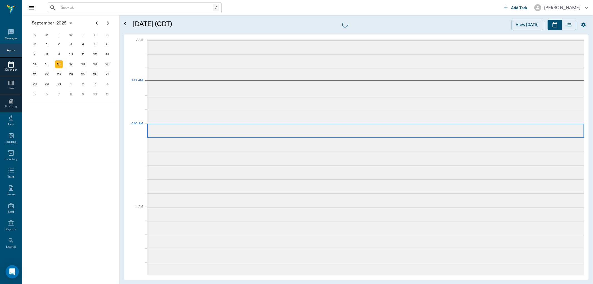
scroll to position [85, 0]
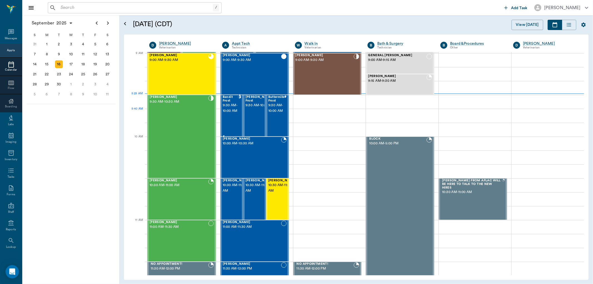
click at [225, 114] on span "9:30 AM - 10:00 AM" at bounding box center [231, 108] width 16 height 11
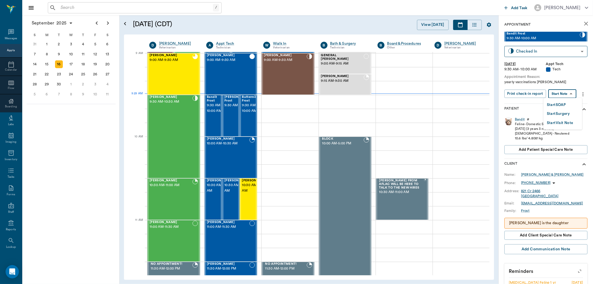
click at [554, 92] on body "/ ​ Add Task Dr. Bert Ellsworth Nectar Messages Appts Calendar Flow Boarding La…" at bounding box center [296, 142] width 593 height 284
click at [554, 105] on button "Start SOAP" at bounding box center [556, 105] width 19 height 6
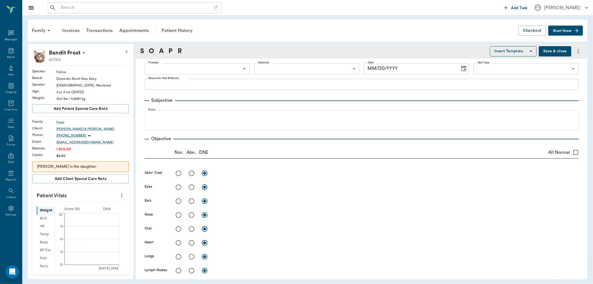
click at [222, 68] on body "/ ​ Add Task Dr. Bert Ellsworth Nectar Messages Appts Labs Imaging Inventory Ta…" at bounding box center [296, 142] width 593 height 284
type input "63ec2f075fda476ae8351a4c"
type input "65d2be4f46e3a538d89b8c1a"
type textarea "yearly vaccinations Christy"
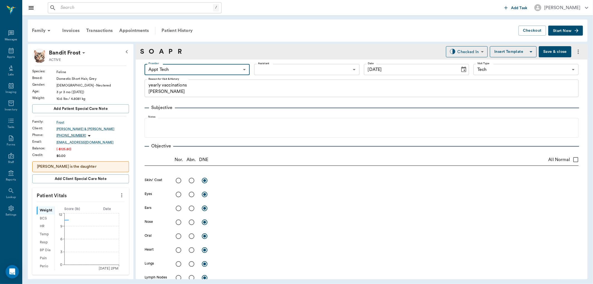
type input "[DATE]"
click at [200, 73] on body "/ ​ Add Task Dr. Bert Ellsworth Nectar Messages Appts Labs Imaging Inventory Ta…" at bounding box center [296, 142] width 593 height 284
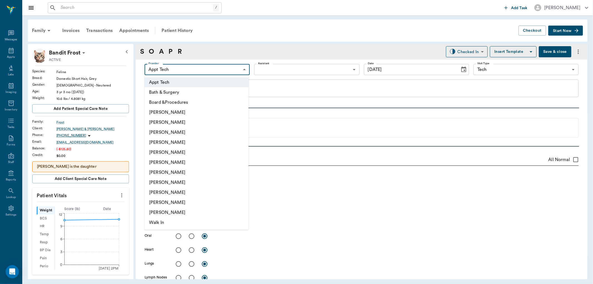
drag, startPoint x: 157, startPoint y: 183, endPoint x: 162, endPoint y: 162, distance: 21.0
click at [157, 183] on li "[PERSON_NAME]" at bounding box center [197, 182] width 104 height 10
type input "63ec2e7e52e12b0ba117b124"
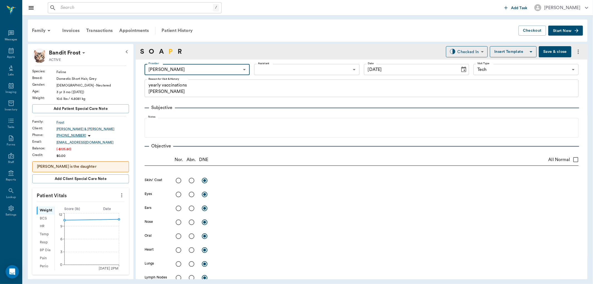
click at [171, 49] on link "P" at bounding box center [170, 52] width 4 height 10
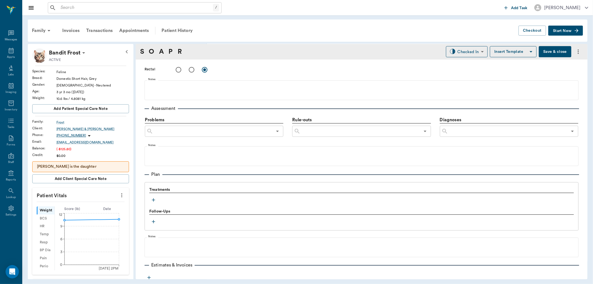
scroll to position [307, 0]
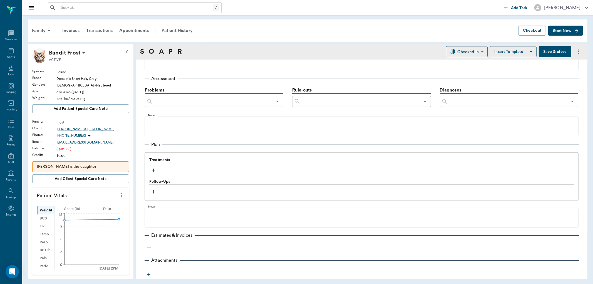
click at [154, 169] on icon "button" at bounding box center [154, 170] width 6 height 6
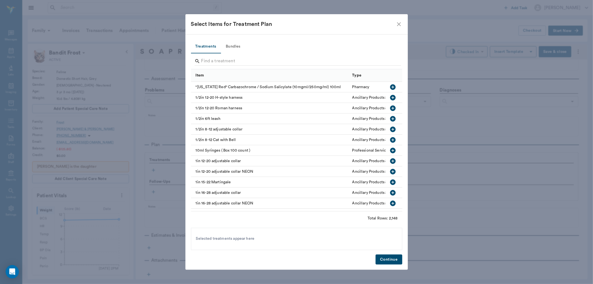
click at [234, 44] on button "Bundles" at bounding box center [233, 46] width 25 height 13
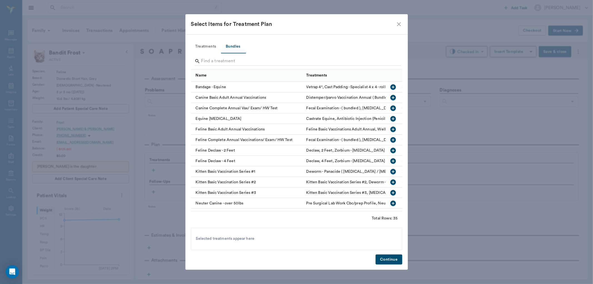
click at [390, 130] on icon "button" at bounding box center [393, 129] width 6 height 6
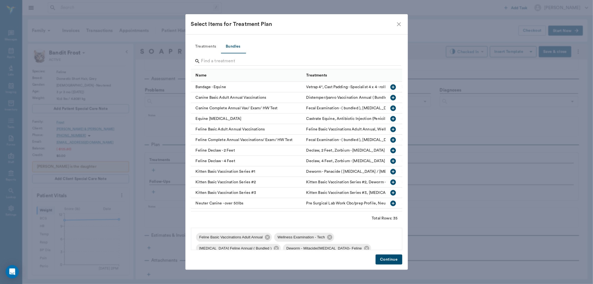
click at [389, 258] on button "Continue" at bounding box center [389, 259] width 26 height 10
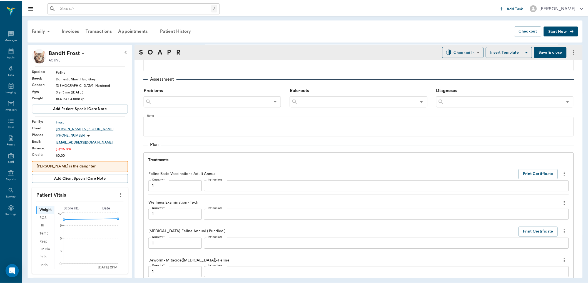
scroll to position [484, 0]
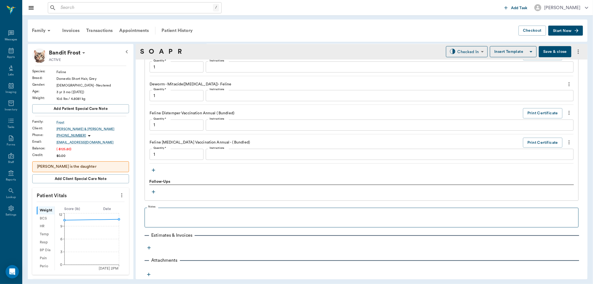
type input "1.00"
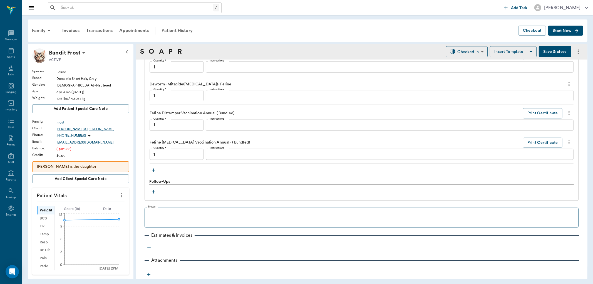
type input "1.00"
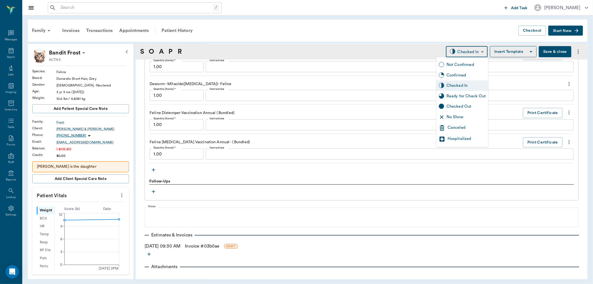
click at [463, 51] on body "/ ​ Add Task Dr. Bert Ellsworth Nectar Messages Appts Labs Imaging Inventory Ta…" at bounding box center [296, 142] width 593 height 284
click at [451, 95] on div "Ready for Check Out" at bounding box center [465, 96] width 39 height 6
type input "READY_TO_CHECKOUT"
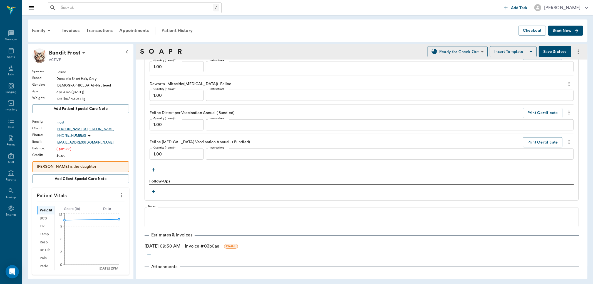
click at [204, 243] on link "Invoice # 03b0ae" at bounding box center [202, 246] width 34 height 7
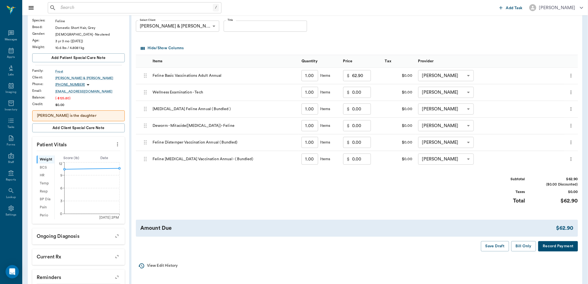
scroll to position [62, 0]
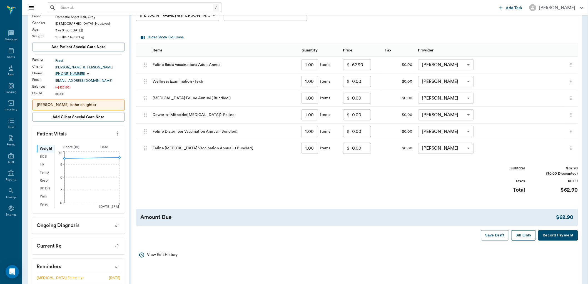
click at [524, 236] on button "Bill Only" at bounding box center [524, 235] width 25 height 10
click at [10, 48] on icon at bounding box center [11, 50] width 7 height 7
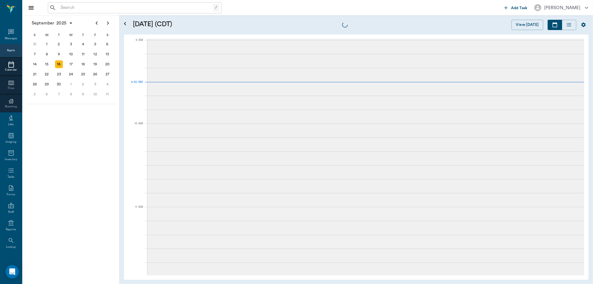
scroll to position [84, 0]
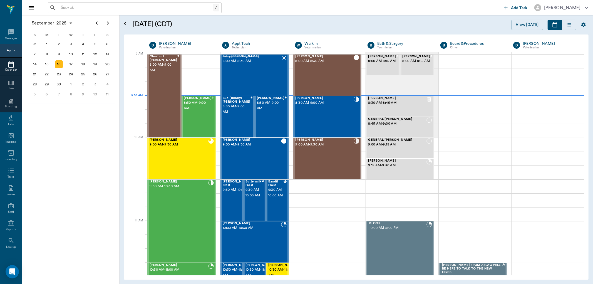
scroll to position [84, 0]
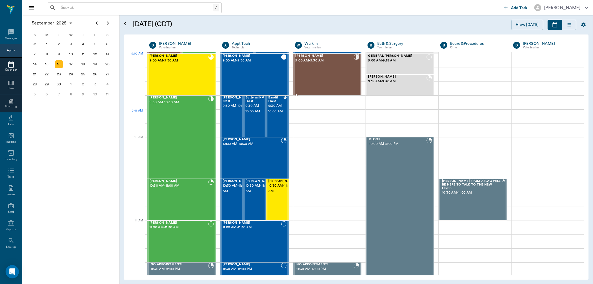
click at [312, 62] on span "9:00 AM - 9:30 AM" at bounding box center [325, 61] width 58 height 6
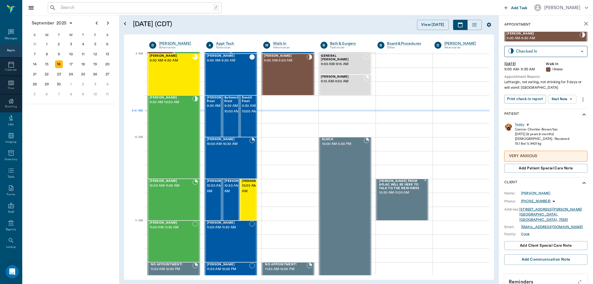
click at [557, 102] on body "/ ​ Add Task [PERSON_NAME] Nectar Messages Appts Calendar Flow Boarding Labs Im…" at bounding box center [296, 142] width 593 height 284
click at [560, 111] on button "View SOAP" at bounding box center [556, 110] width 19 height 6
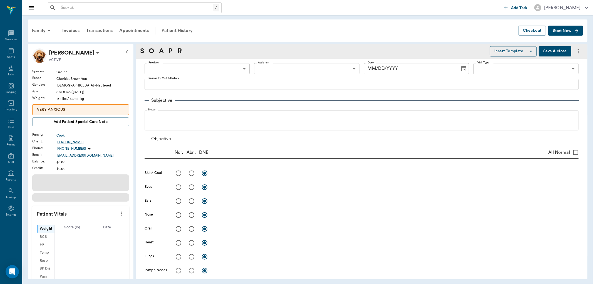
type input "63ec2f075fda476ae8351a4d"
type input "63ec2e7e52e12b0ba117b124"
type input "65d2be4f46e3a538d89b8c15"
type textarea "Lethargic, not eating, not drinking for 3 days or will vomit [GEOGRAPHIC_DATA]"
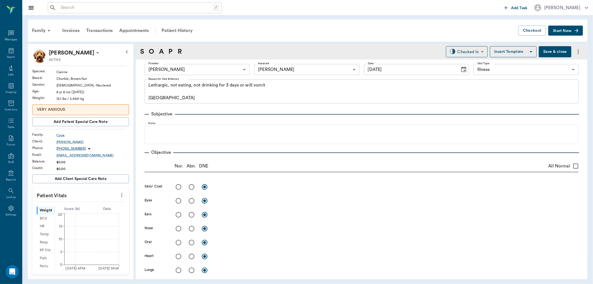
type input "[DATE]"
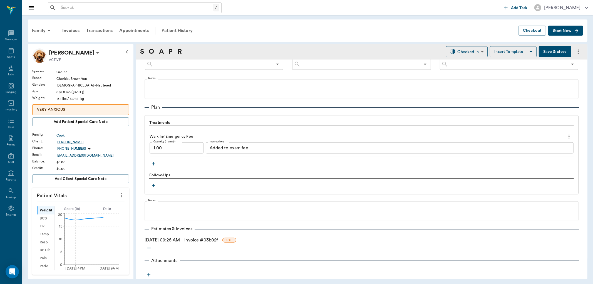
scroll to position [351, 0]
click at [152, 162] on icon "button" at bounding box center [154, 164] width 6 height 6
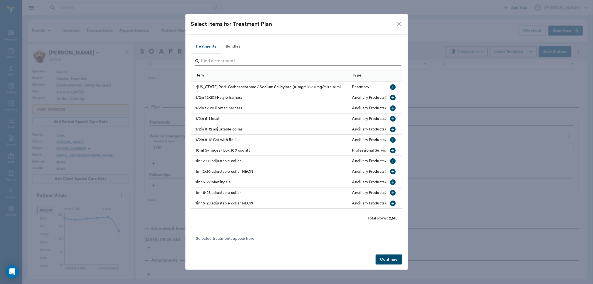
click at [206, 59] on input "Search" at bounding box center [297, 61] width 192 height 9
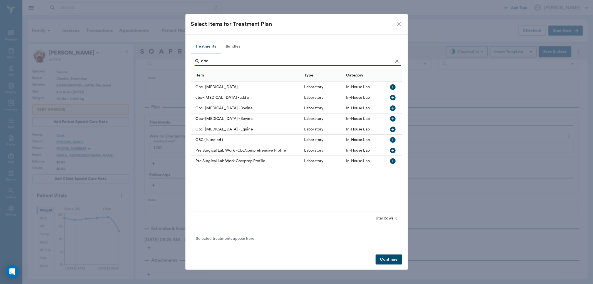
type input "cbc"
click at [393, 85] on icon "button" at bounding box center [393, 87] width 6 height 6
click at [384, 255] on button "Continue" at bounding box center [389, 259] width 26 height 10
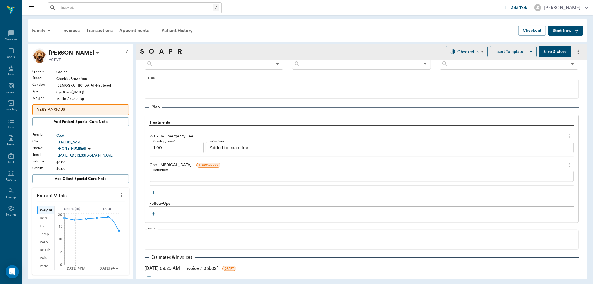
click at [152, 191] on icon "button" at bounding box center [154, 192] width 6 height 6
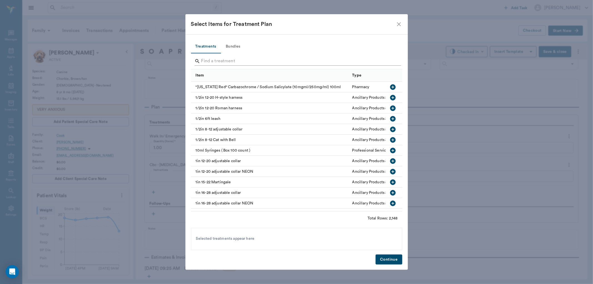
click at [207, 58] on input "Search" at bounding box center [297, 61] width 192 height 9
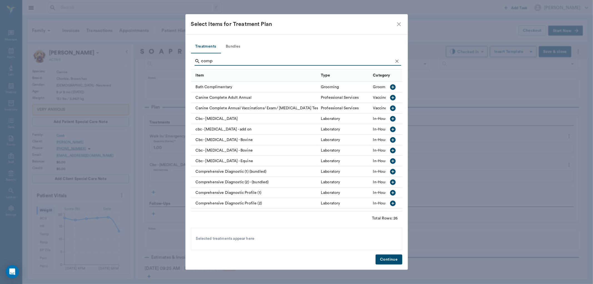
type input "comp"
click at [390, 191] on icon "button" at bounding box center [393, 193] width 6 height 6
click at [384, 257] on button "Continue" at bounding box center [389, 259] width 26 height 10
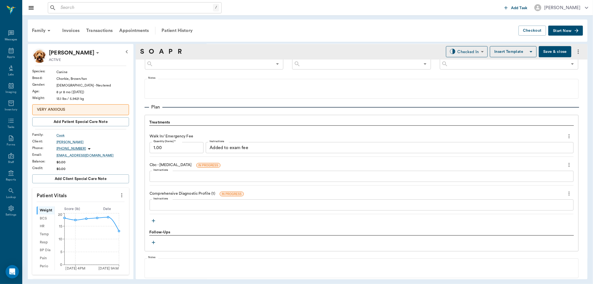
click at [552, 50] on button "Save & close" at bounding box center [555, 51] width 33 height 11
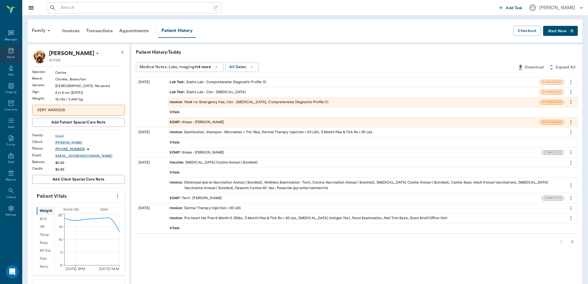
click at [13, 49] on icon at bounding box center [11, 50] width 7 height 7
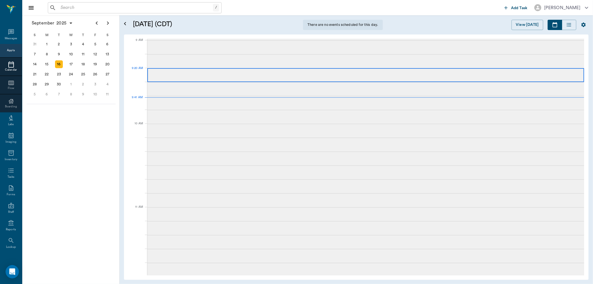
scroll to position [85, 0]
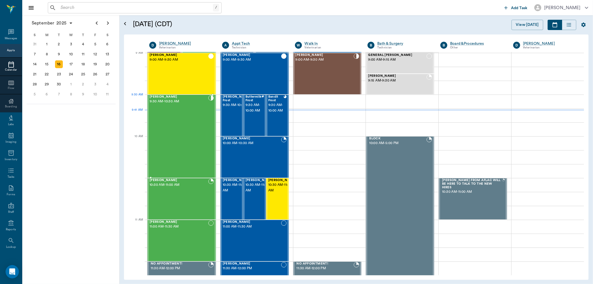
click at [187, 103] on span "9:30 AM - 10:30 AM" at bounding box center [179, 102] width 59 height 6
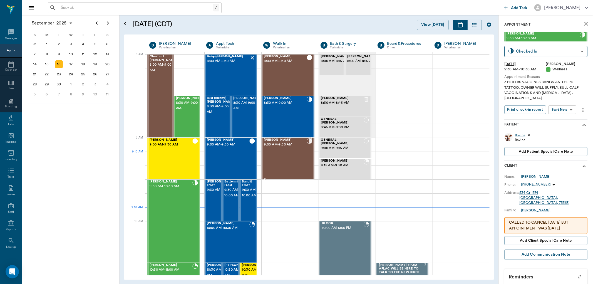
click at [295, 161] on div "[PERSON_NAME] 9:00 AM - 9:30 AM" at bounding box center [285, 158] width 43 height 41
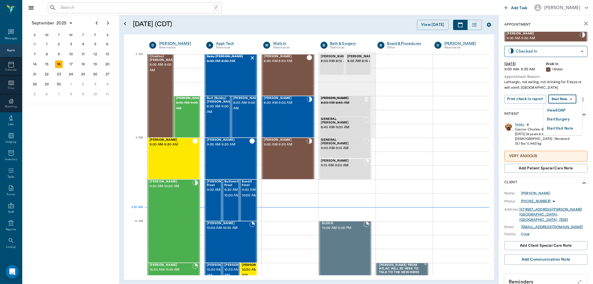
click at [561, 99] on body "/ ​ Add Task [PERSON_NAME] Nectar Messages Appts Calendar Flow Boarding Labs Im…" at bounding box center [296, 142] width 593 height 284
click at [555, 110] on button "View SOAP" at bounding box center [556, 110] width 19 height 6
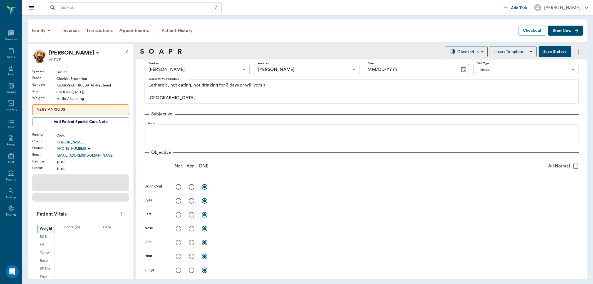
type input "63ec2f075fda476ae8351a4d"
type input "63ec2e7e52e12b0ba117b124"
type input "65d2be4f46e3a538d89b8c15"
type textarea "Lethargic, not eating, not drinking for 3 days or will vomit [GEOGRAPHIC_DATA]"
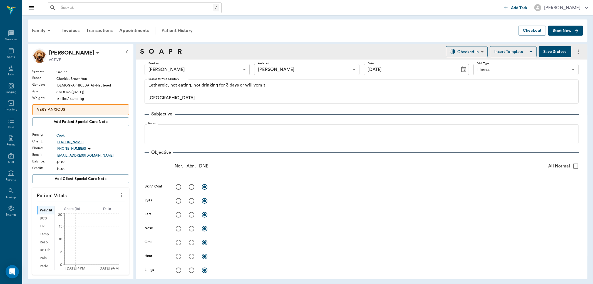
type input "[DATE]"
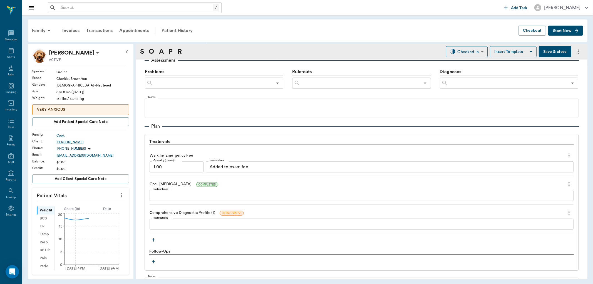
scroll to position [371, 0]
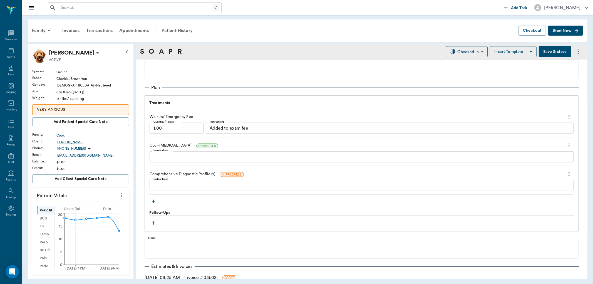
click at [566, 173] on icon "more" at bounding box center [569, 174] width 6 height 7
click at [530, 196] on span "Delete" at bounding box center [541, 194] width 47 height 6
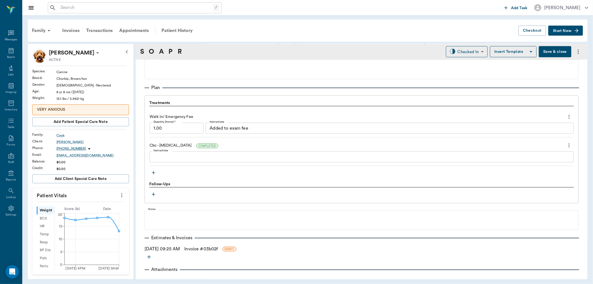
click at [154, 172] on icon "button" at bounding box center [154, 173] width 6 height 6
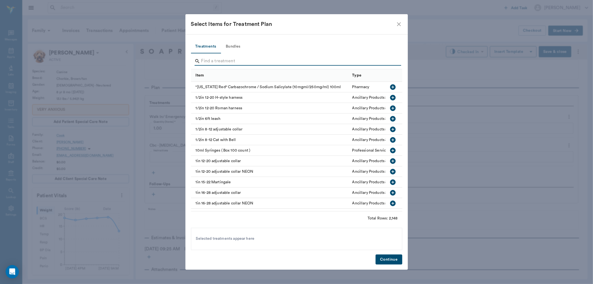
click at [219, 60] on input "Search" at bounding box center [297, 61] width 192 height 9
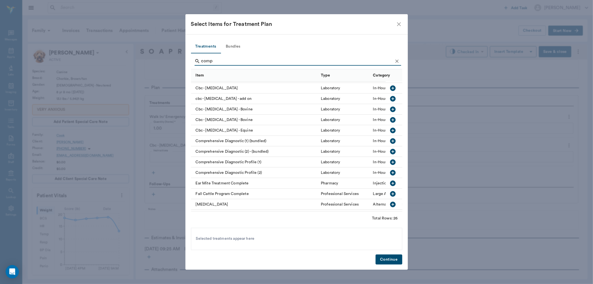
scroll to position [31, 0]
type input "comp"
click at [390, 172] on icon "button" at bounding box center [393, 173] width 6 height 6
click at [385, 252] on div "Treatments Bundles comp Item Type Category Bath Complimentary Grooming Grooming…" at bounding box center [296, 151] width 222 height 235
click at [385, 256] on button "Continue" at bounding box center [389, 259] width 26 height 10
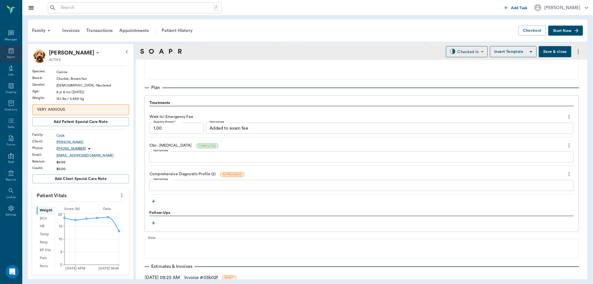
click at [18, 53] on div "Appts" at bounding box center [11, 54] width 22 height 18
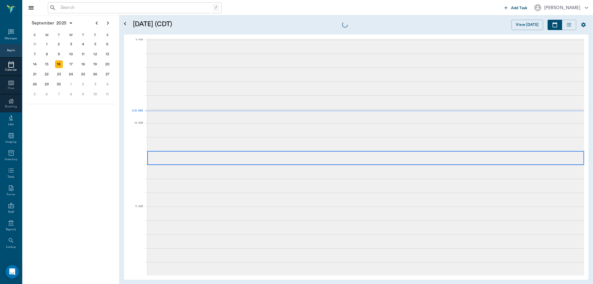
scroll to position [84, 0]
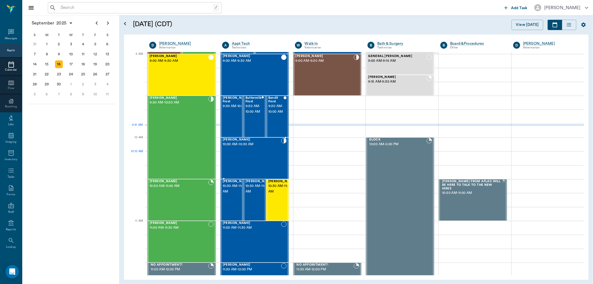
click at [243, 154] on div "[PERSON_NAME] 10:00 AM - 10:30 AM" at bounding box center [252, 158] width 58 height 41
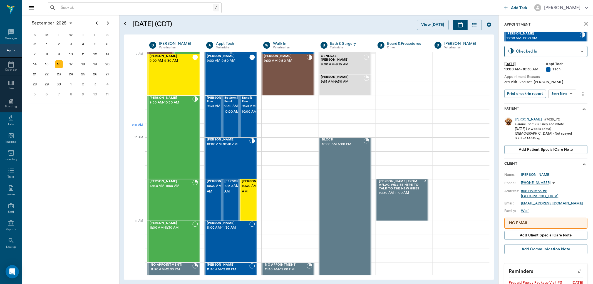
click at [568, 97] on body "/ ​ Add Task [PERSON_NAME] Nectar Messages Appts Calendar Flow Boarding Labs Im…" at bounding box center [296, 142] width 593 height 284
click at [562, 105] on button "Start SOAP" at bounding box center [556, 105] width 19 height 6
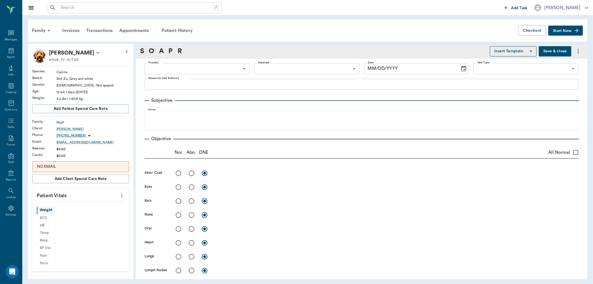
type input "63ec2f075fda476ae8351a4c"
type input "65d2be4f46e3a538d89b8c1a"
type textarea "3rd visit- 2nd set -[PERSON_NAME]"
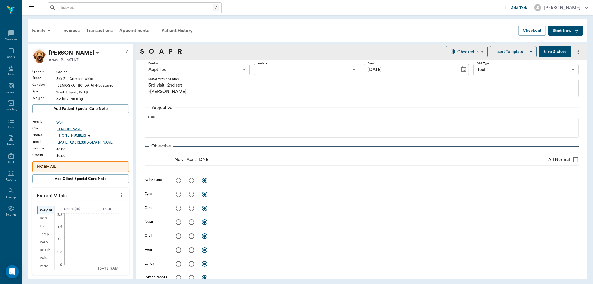
type input "[DATE]"
click at [119, 192] on icon "more" at bounding box center [122, 195] width 6 height 7
click at [111, 204] on span "Enter Vitals" at bounding box center [93, 205] width 47 height 6
click at [101, 211] on div "Weight ​ lb" at bounding box center [81, 211] width 88 height 11
click at [94, 211] on input "text" at bounding box center [80, 211] width 48 height 11
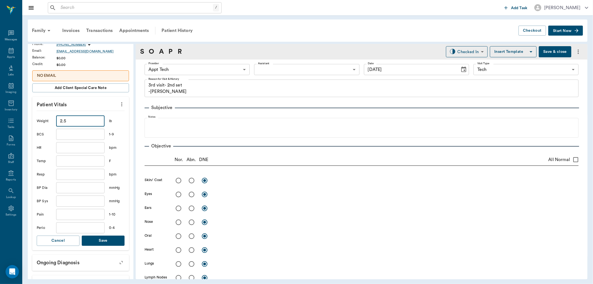
scroll to position [93, 0]
type input "2.5"
click at [107, 239] on button "Save" at bounding box center [103, 239] width 43 height 10
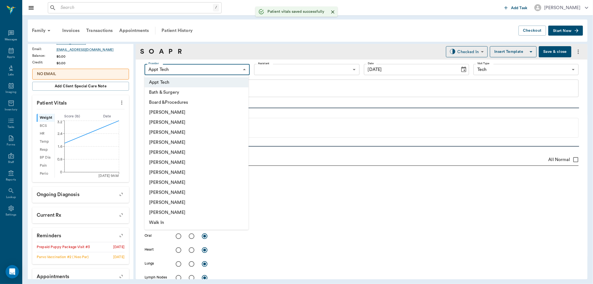
click at [212, 71] on body "/ ​ Add Task [PERSON_NAME] Nectar Messages Appts Labs Imaging Inventory Tasks F…" at bounding box center [296, 142] width 593 height 284
click at [209, 173] on li "[PERSON_NAME]" at bounding box center [197, 172] width 104 height 10
type input "682b670d8bdc6f7f8feef3db"
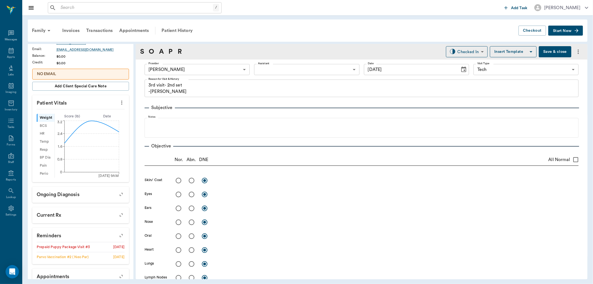
click at [301, 60] on div "Provider [PERSON_NAME] 682b670d8bdc6f7f8feef3db Provider Assistant ​ Assistant …" at bounding box center [362, 69] width 434 height 20
click at [301, 65] on body "/ ​ Add Task [PERSON_NAME] Nectar Messages Appts Labs Imaging Inventory Tasks F…" at bounding box center [296, 142] width 593 height 284
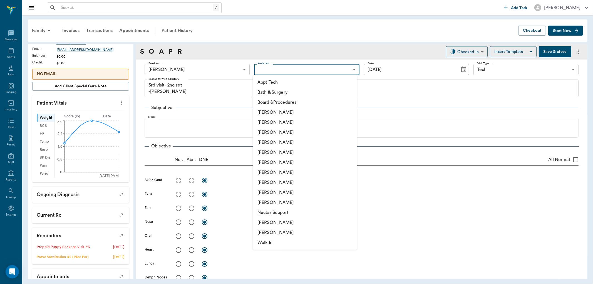
drag, startPoint x: 298, startPoint y: 77, endPoint x: 296, endPoint y: 87, distance: 10.7
click at [296, 86] on ul "Appt Tech Bath & Surgery Board &Procedures [PERSON_NAME] [PERSON_NAME] [PERSON_…" at bounding box center [305, 162] width 104 height 175
click at [296, 81] on li "Appt Tech" at bounding box center [305, 82] width 104 height 10
type input "63ec2f075fda476ae8351a4c"
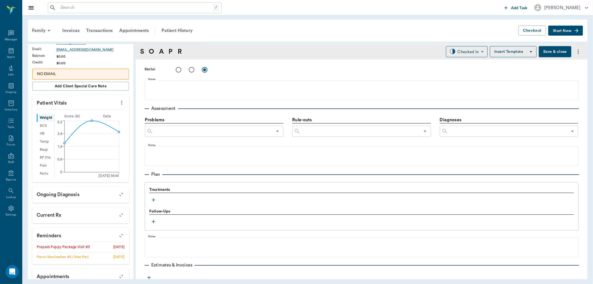
scroll to position [278, 0]
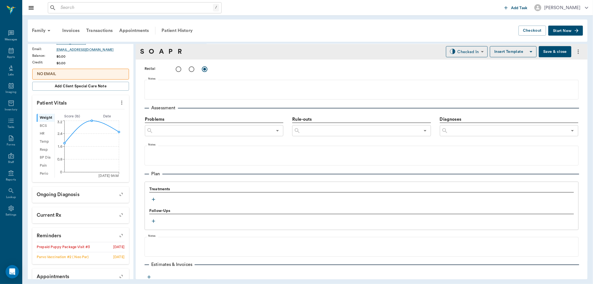
click at [152, 199] on icon "button" at bounding box center [153, 199] width 3 height 3
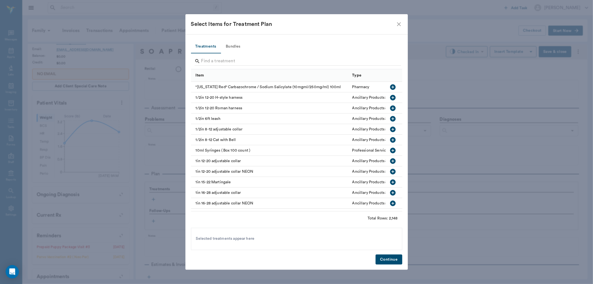
click at [235, 43] on button "Bundles" at bounding box center [233, 46] width 25 height 13
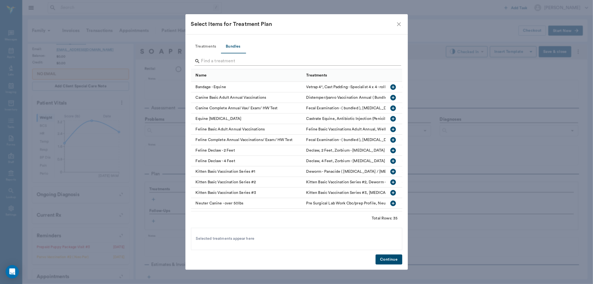
click at [231, 59] on input "Search" at bounding box center [297, 61] width 192 height 9
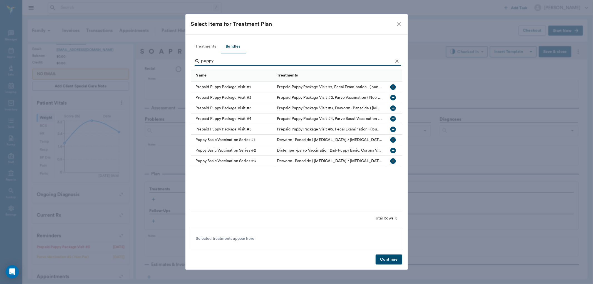
type input "puppy"
click at [393, 107] on icon "button" at bounding box center [393, 108] width 6 height 6
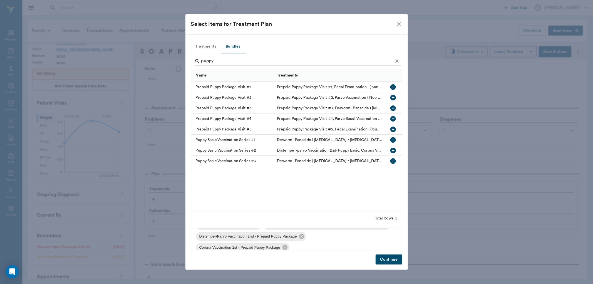
scroll to position [19, 0]
click at [382, 256] on button "Continue" at bounding box center [389, 259] width 26 height 10
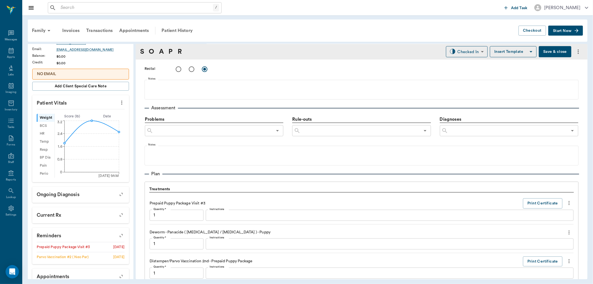
scroll to position [455, 0]
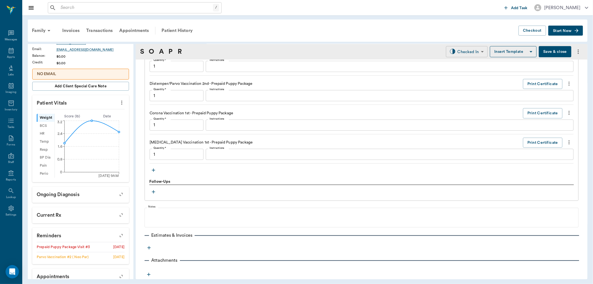
click at [453, 50] on body "/ ​ Add Task [PERSON_NAME] Nectar Messages Appts Labs Imaging Inventory Tasks F…" at bounding box center [296, 142] width 593 height 284
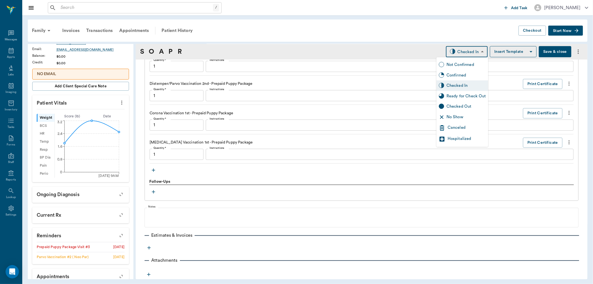
type input "1.00"
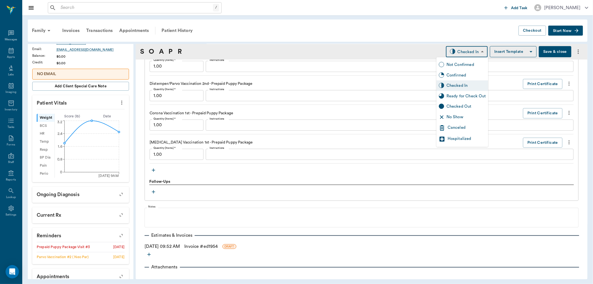
click at [459, 98] on div "Ready for Check Out" at bounding box center [465, 96] width 39 height 6
type input "READY_TO_CHECKOUT"
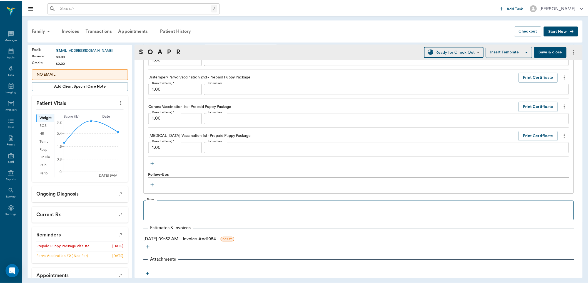
scroll to position [462, 0]
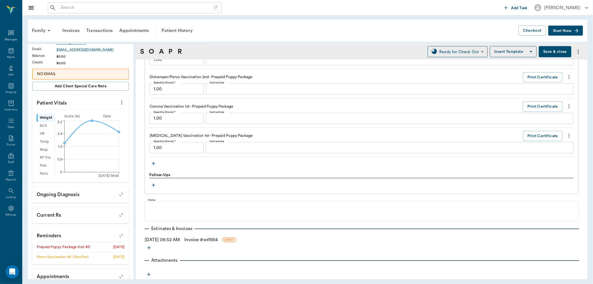
click at [197, 241] on link "Invoice # ed1954" at bounding box center [200, 239] width 33 height 7
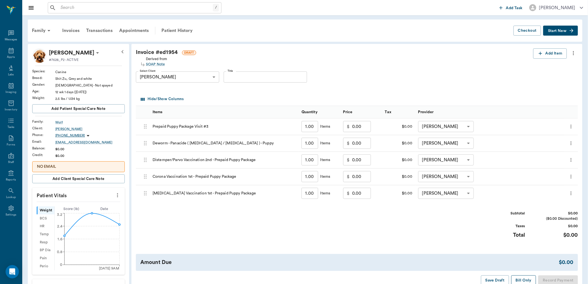
click at [524, 279] on button "Bill Only" at bounding box center [524, 280] width 25 height 10
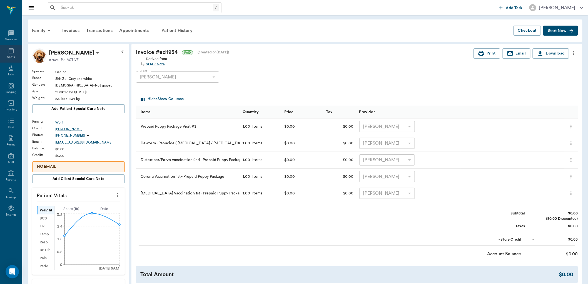
click at [13, 53] on icon at bounding box center [11, 51] width 5 height 6
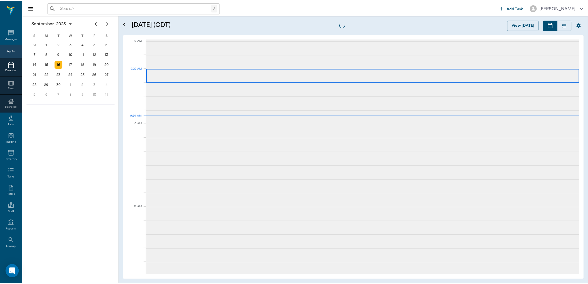
scroll to position [84, 0]
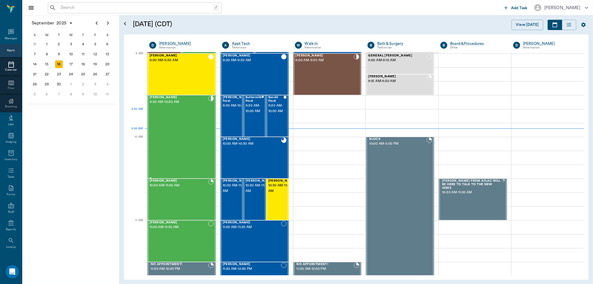
click at [180, 121] on div "[PERSON_NAME] 9:30 AM - 10:30 AM" at bounding box center [179, 137] width 59 height 82
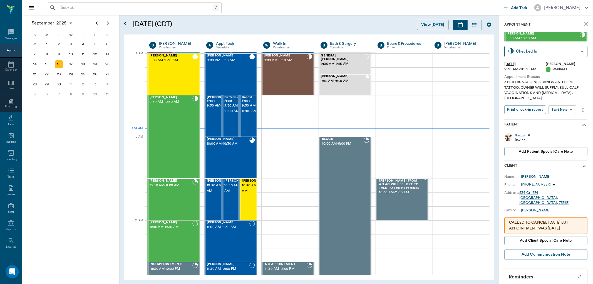
click at [535, 174] on div "[PERSON_NAME]" at bounding box center [535, 176] width 29 height 5
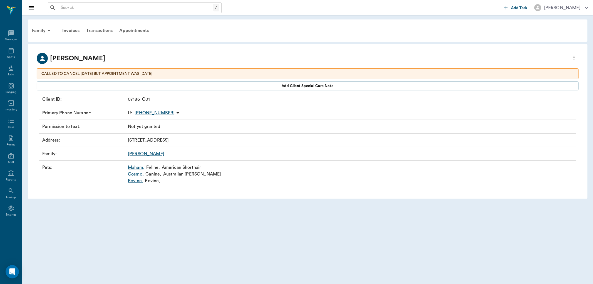
click at [134, 180] on link "Bovine ," at bounding box center [135, 180] width 15 height 7
